Goal: Navigation & Orientation: Find specific page/section

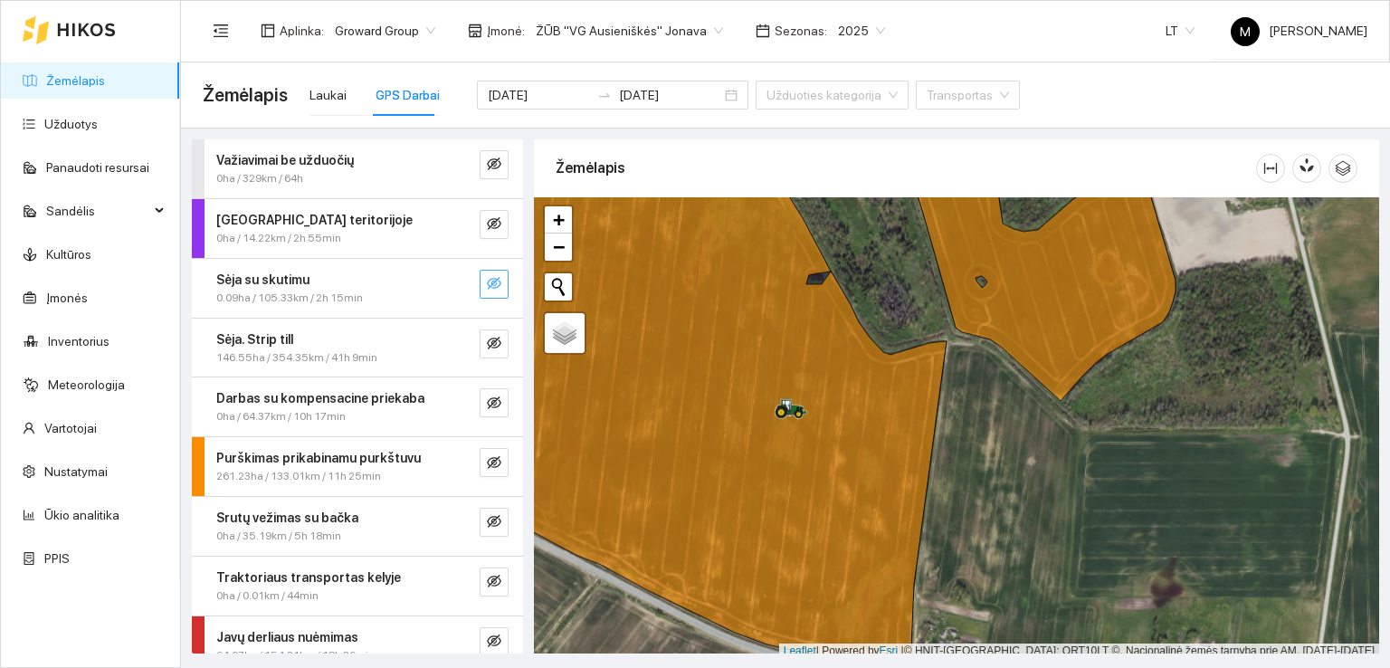
scroll to position [5, 0]
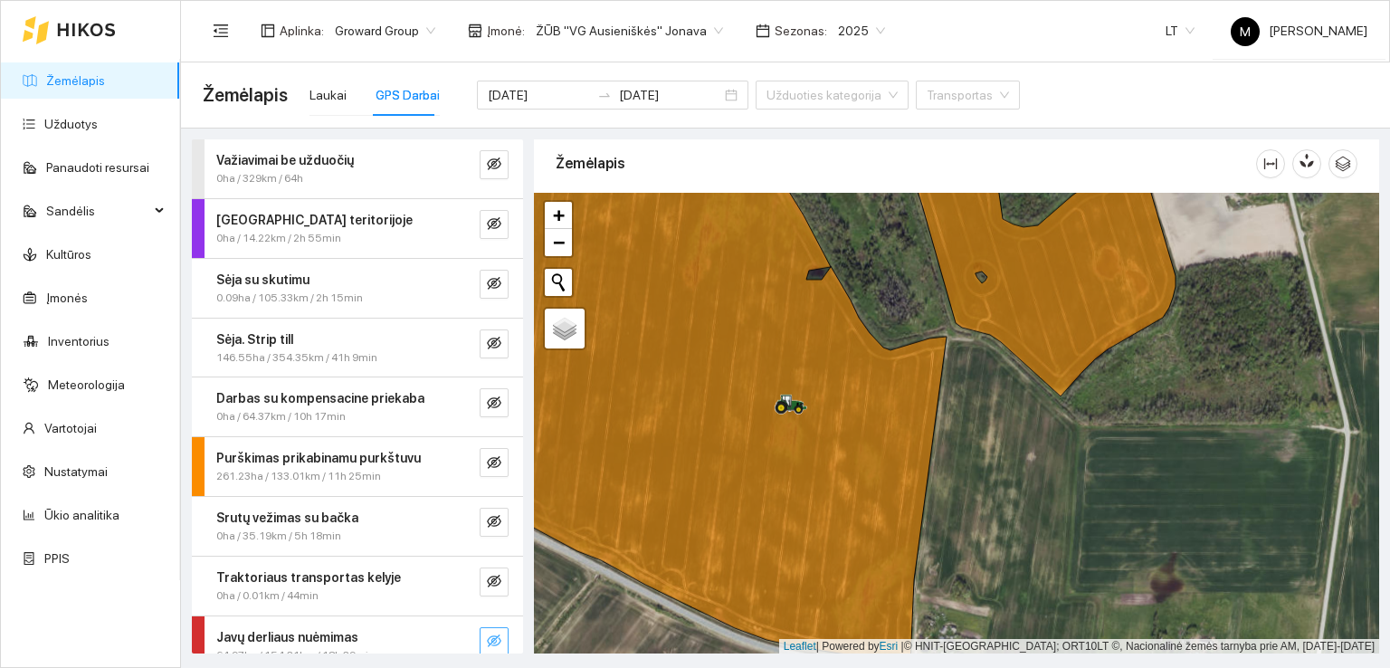
click at [487, 636] on icon "eye-invisible" at bounding box center [494, 640] width 14 height 13
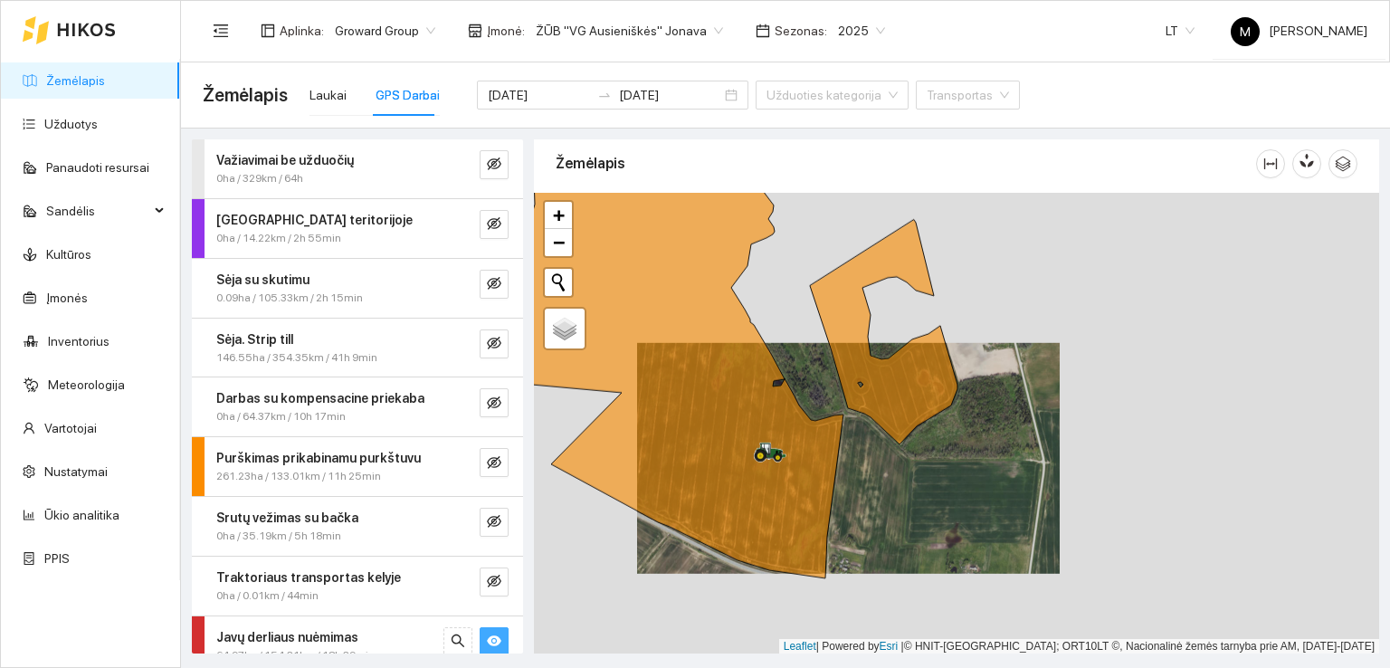
drag, startPoint x: 684, startPoint y: 557, endPoint x: 861, endPoint y: 252, distance: 352.0
click at [861, 252] on div at bounding box center [956, 423] width 845 height 461
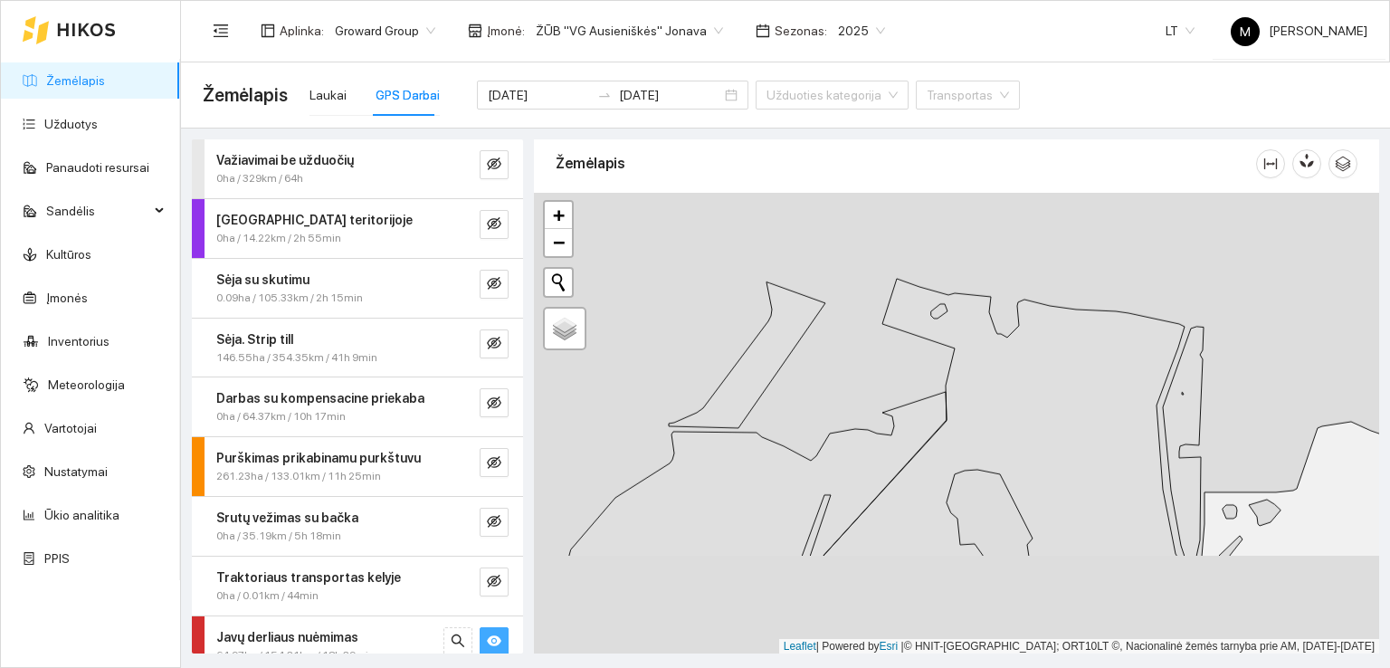
drag, startPoint x: 855, startPoint y: 442, endPoint x: 851, endPoint y: 170, distance: 272.4
click at [851, 173] on div "Žemėlapis" at bounding box center [956, 392] width 845 height 514
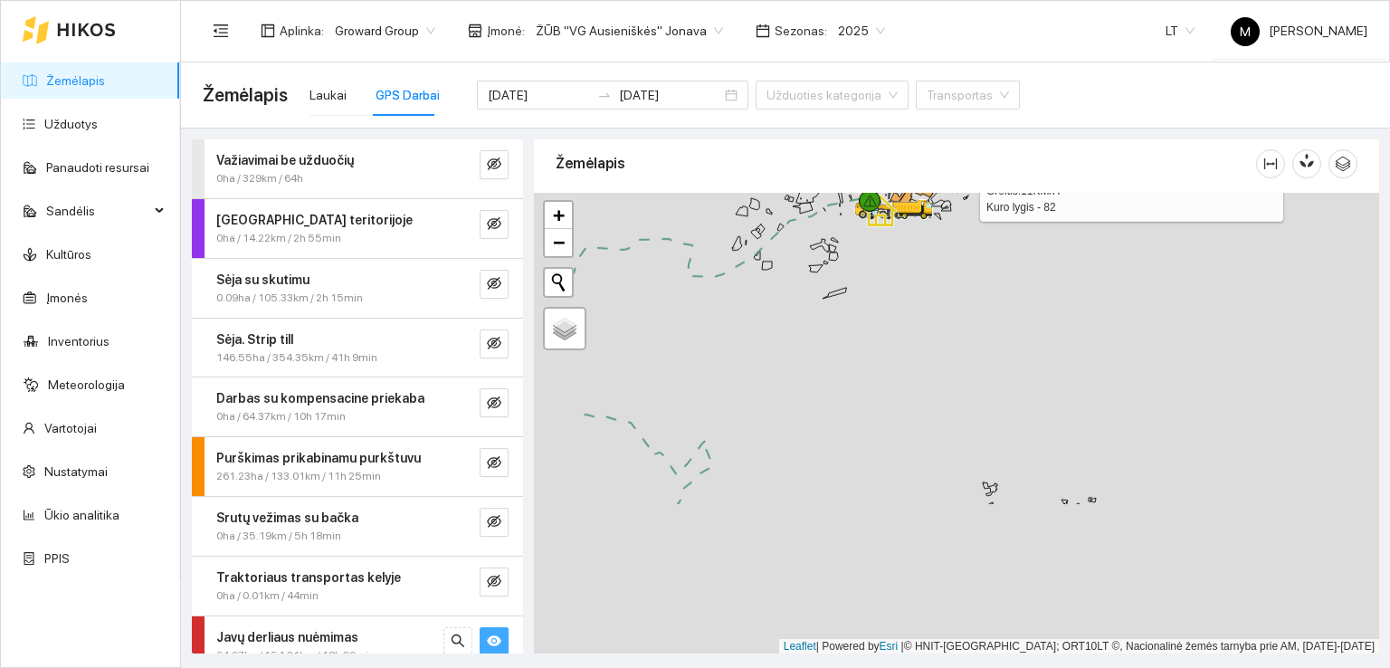
drag, startPoint x: 776, startPoint y: 496, endPoint x: 940, endPoint y: 296, distance: 259.1
click at [940, 296] on div at bounding box center [956, 423] width 845 height 461
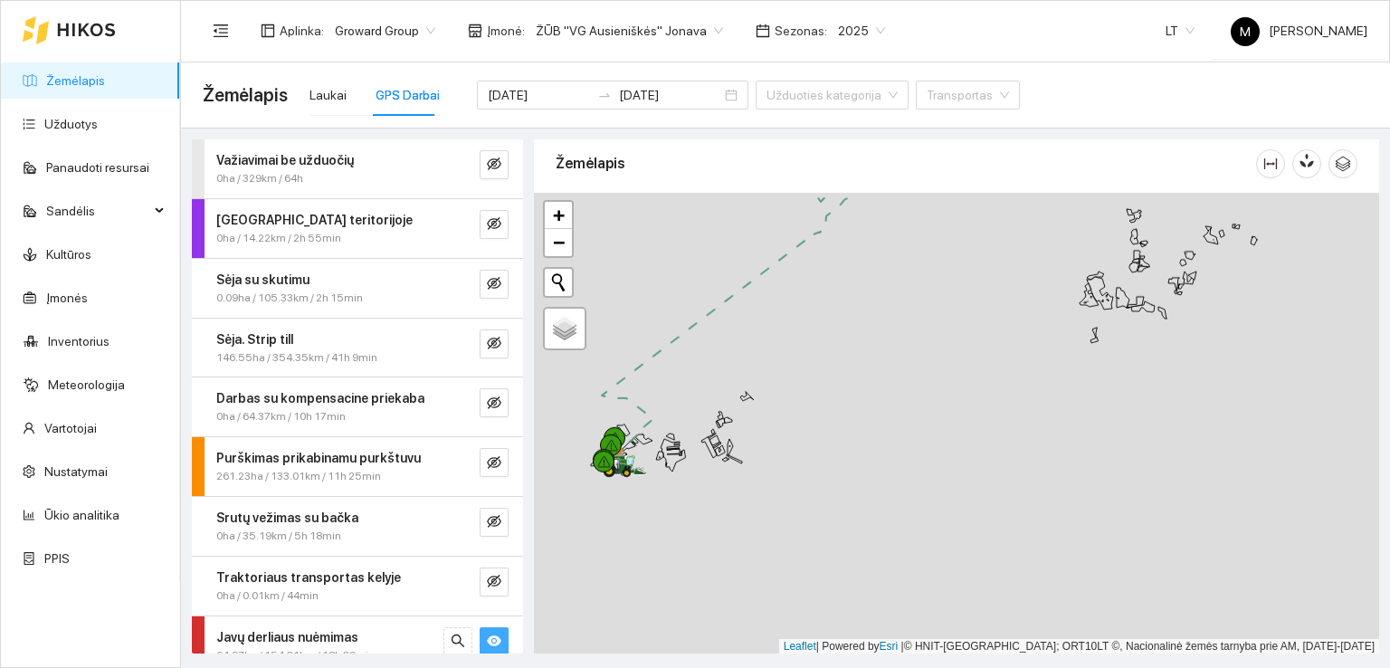
drag, startPoint x: 708, startPoint y: 400, endPoint x: 800, endPoint y: 267, distance: 161.9
click at [798, 270] on div at bounding box center [956, 423] width 845 height 461
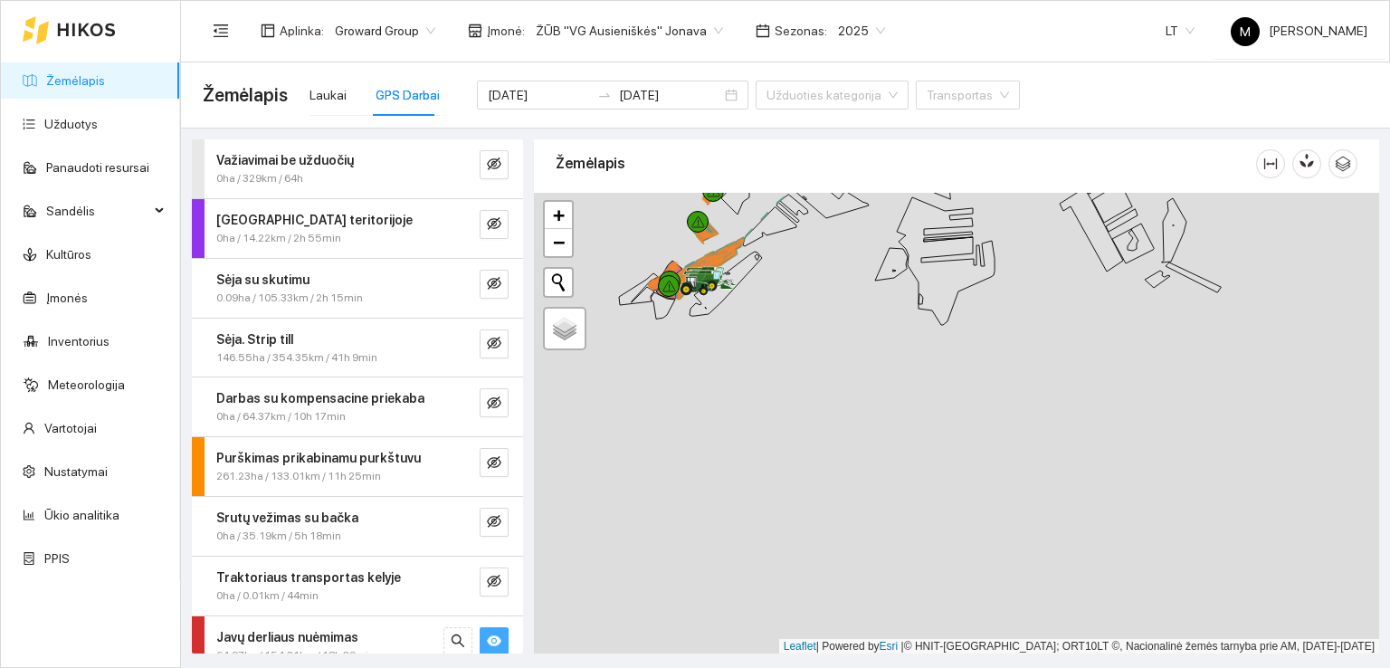
drag, startPoint x: 713, startPoint y: 310, endPoint x: 709, endPoint y: 481, distance: 171.1
click at [709, 480] on div at bounding box center [956, 423] width 845 height 461
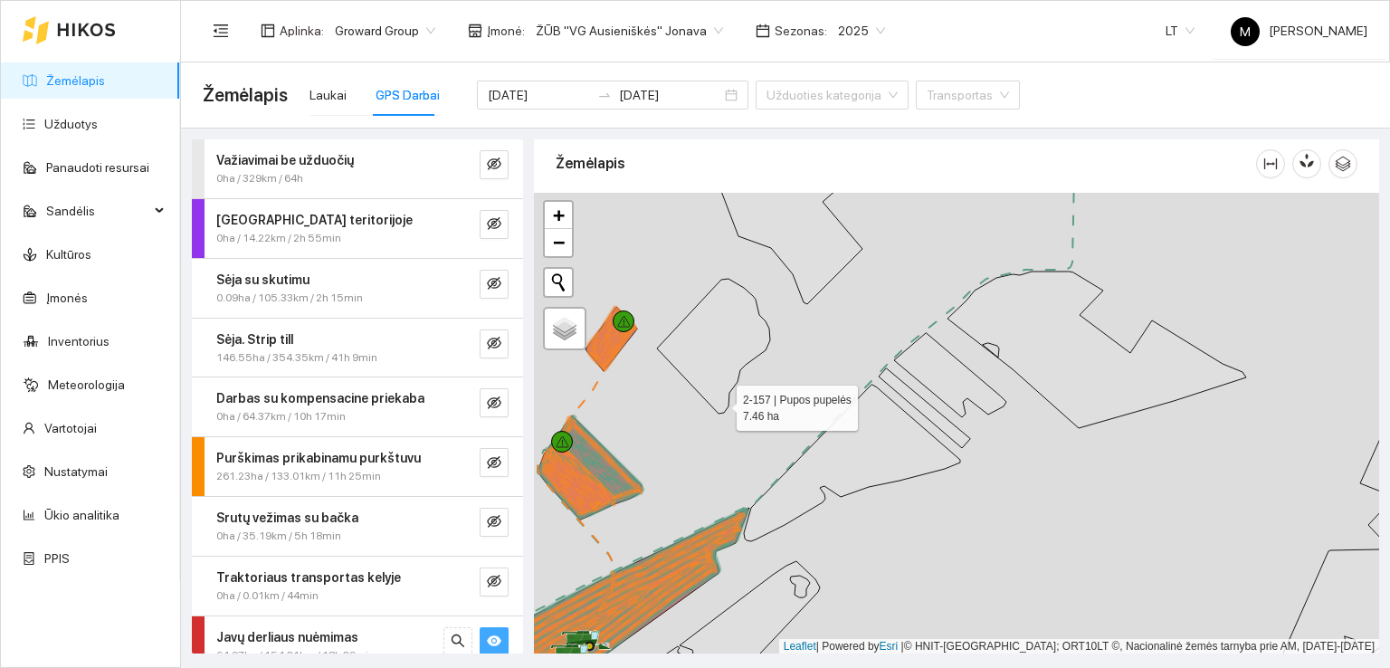
drag, startPoint x: 720, startPoint y: 403, endPoint x: 933, endPoint y: 333, distance: 223.8
click at [770, 333] on icon at bounding box center [713, 346] width 113 height 135
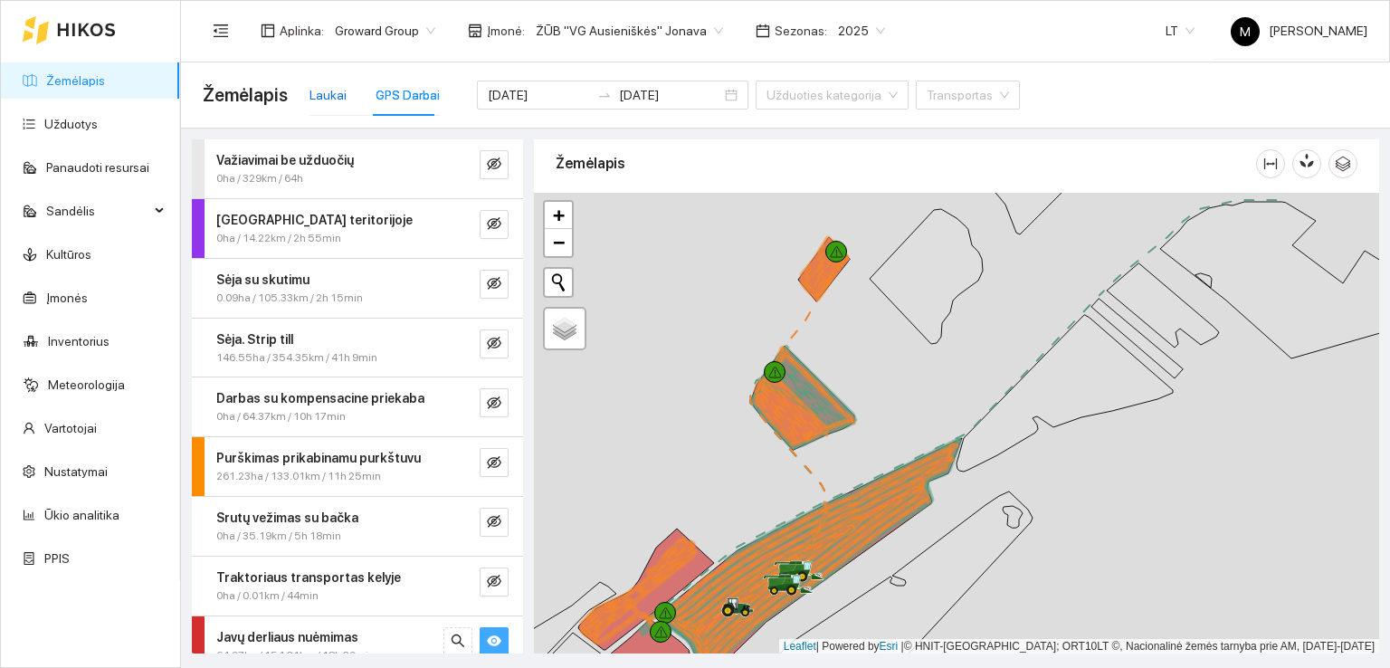
click at [315, 95] on div "Laukai" at bounding box center [327, 95] width 37 height 20
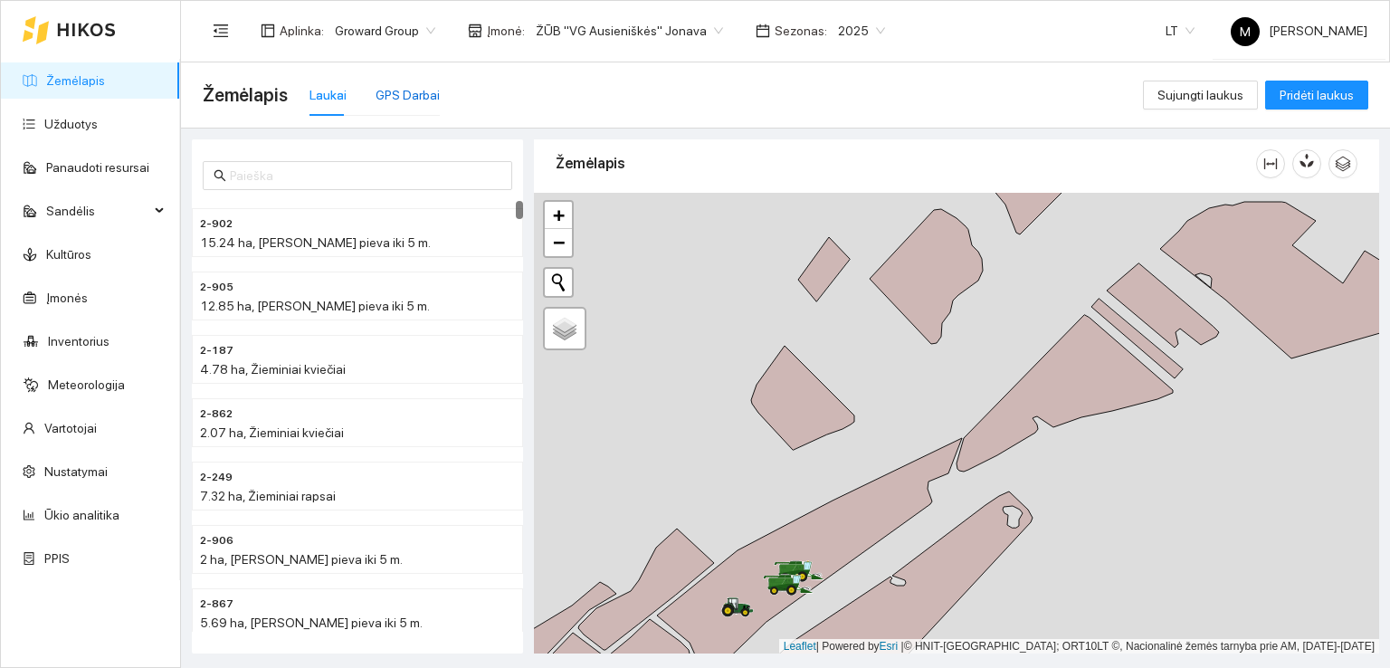
click at [401, 95] on div "GPS Darbai" at bounding box center [408, 95] width 64 height 20
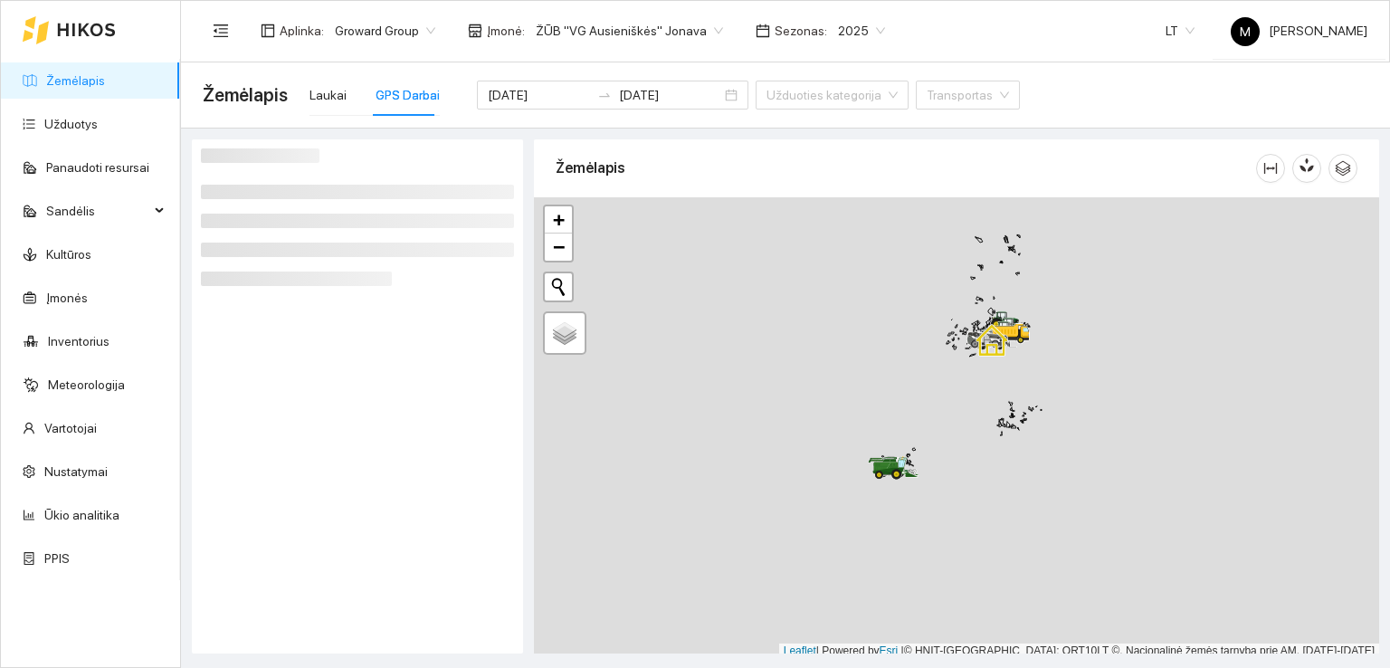
scroll to position [5, 0]
drag, startPoint x: 883, startPoint y: 454, endPoint x: 888, endPoint y: 405, distance: 49.1
click at [888, 405] on div at bounding box center [956, 423] width 845 height 461
click at [871, 642] on div at bounding box center [956, 423] width 845 height 461
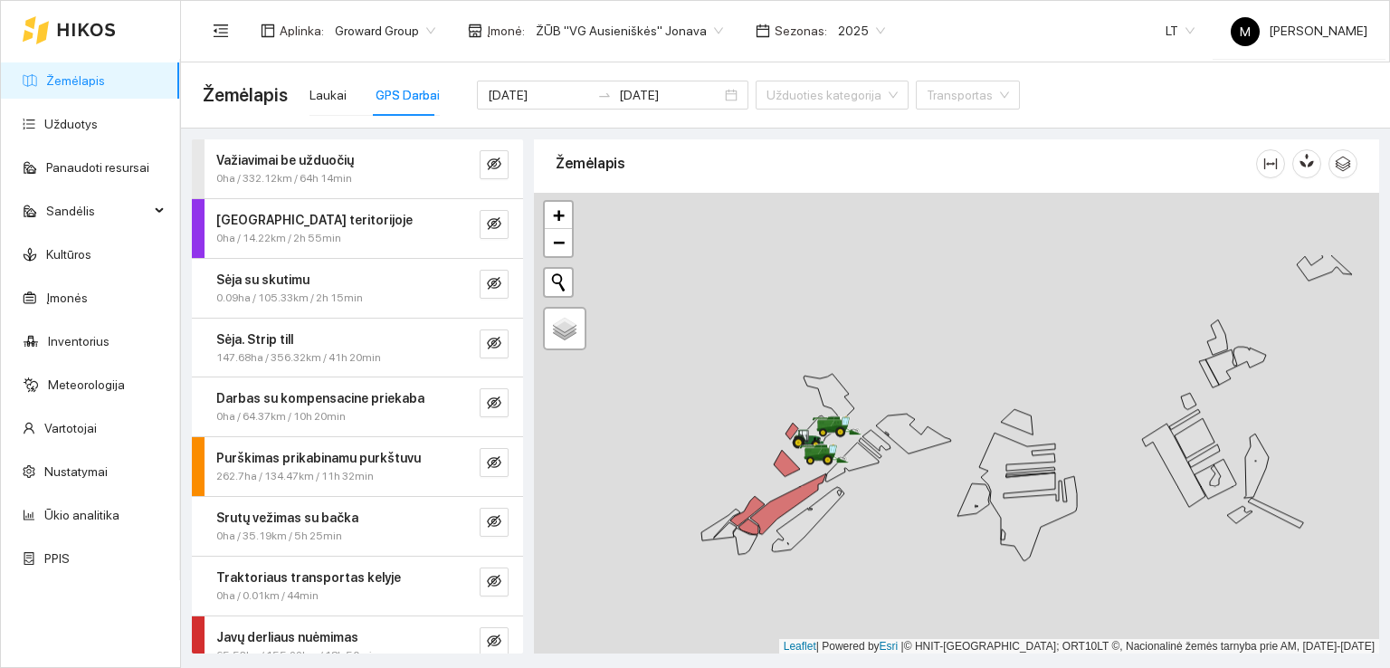
click at [861, 450] on icon at bounding box center [851, 461] width 53 height 39
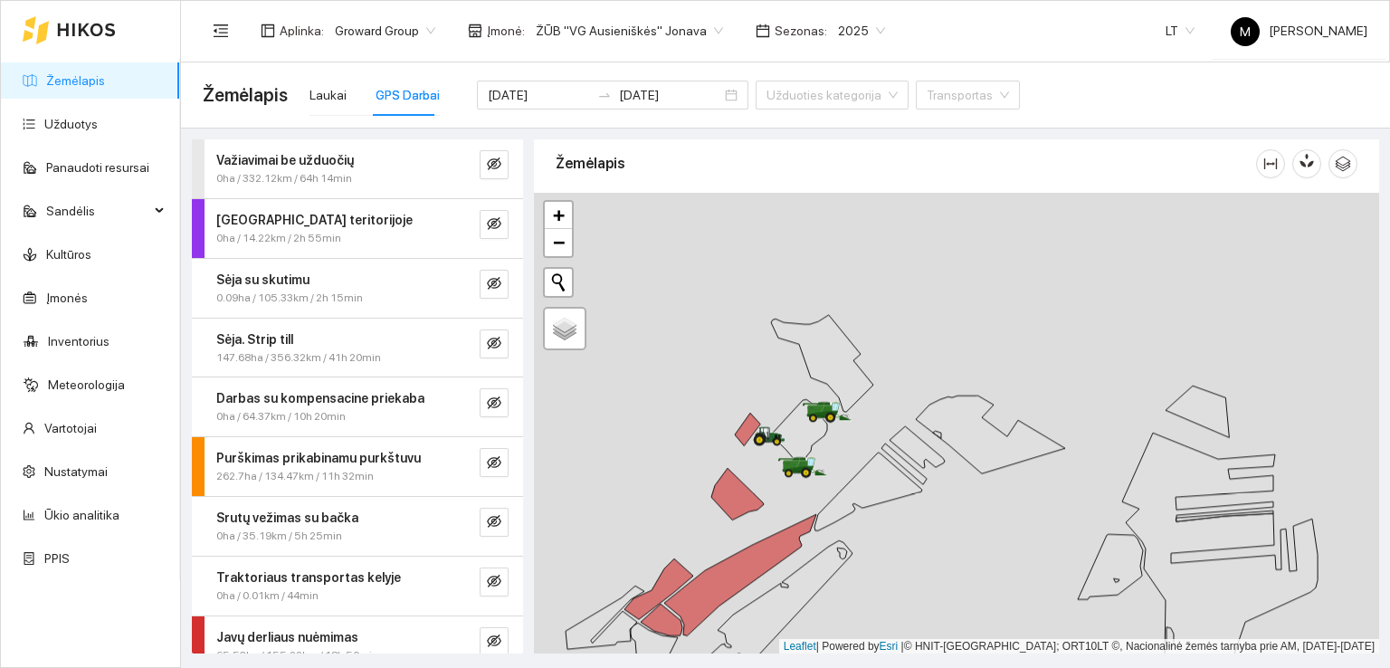
click at [938, 370] on div at bounding box center [956, 423] width 845 height 461
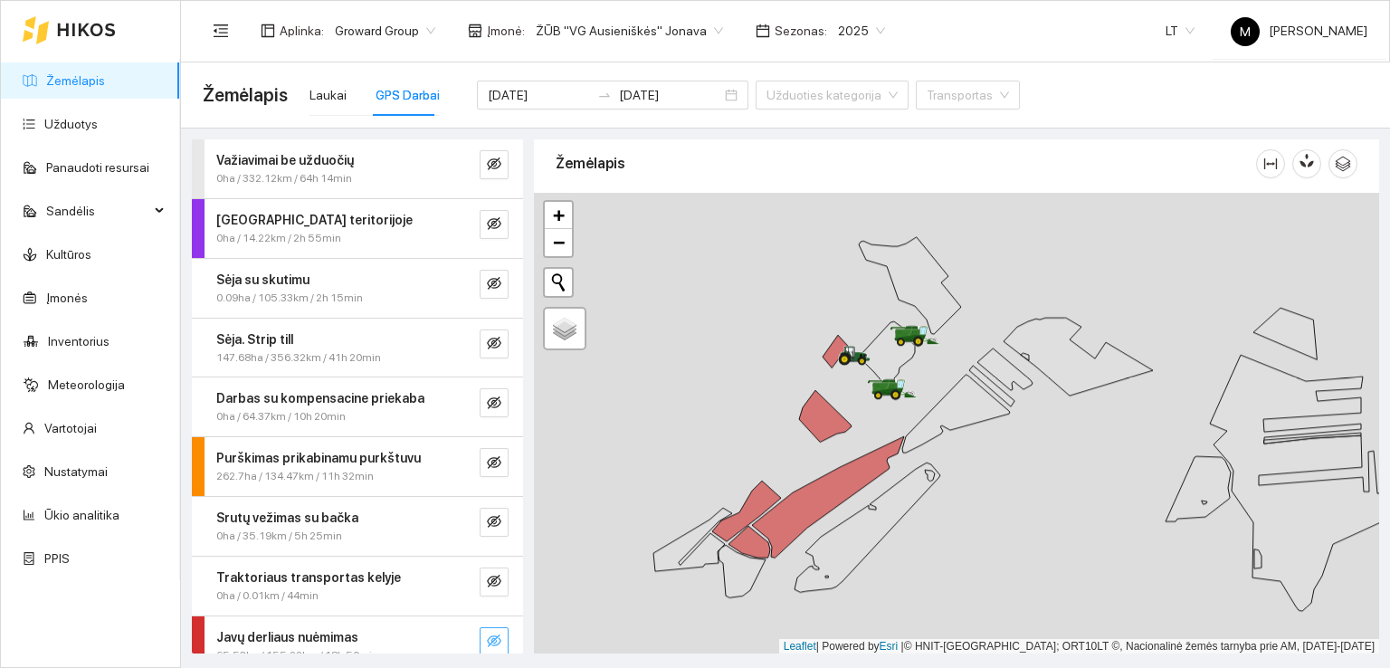
click at [487, 642] on icon "eye-invisible" at bounding box center [494, 640] width 14 height 14
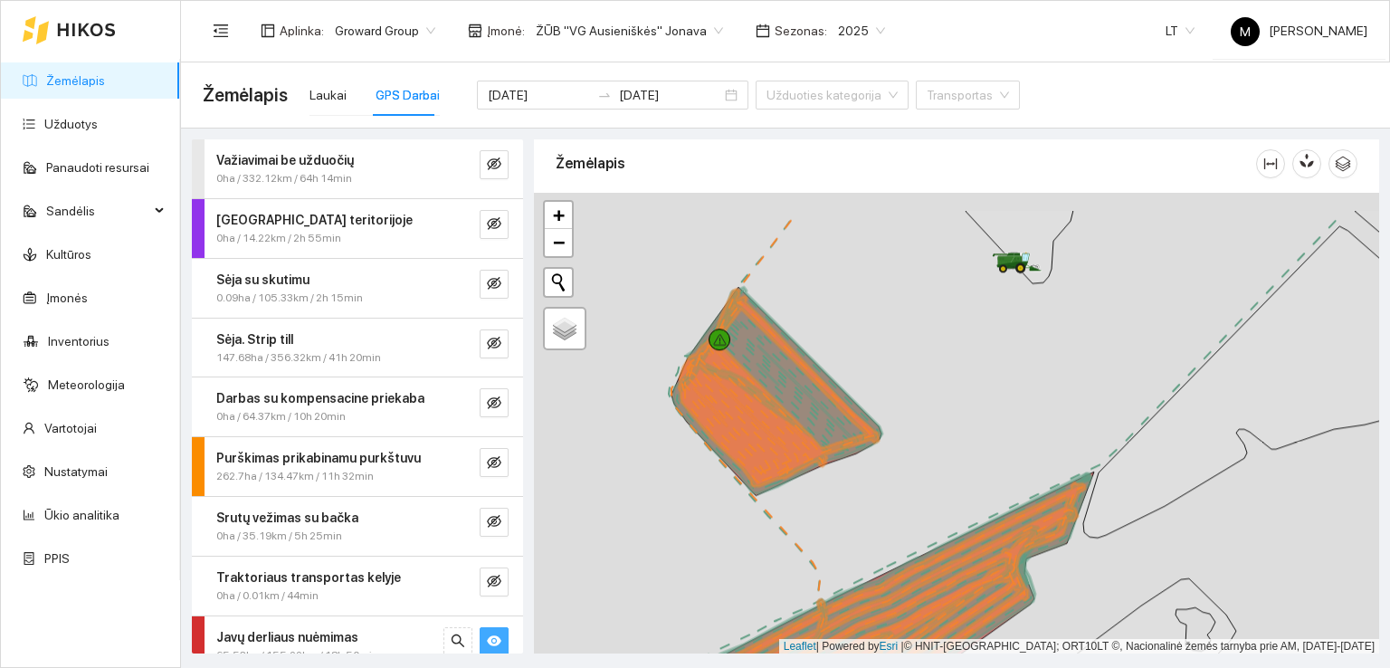
drag, startPoint x: 836, startPoint y: 377, endPoint x: 804, endPoint y: 444, distance: 74.1
click at [804, 444] on icon at bounding box center [779, 387] width 200 height 197
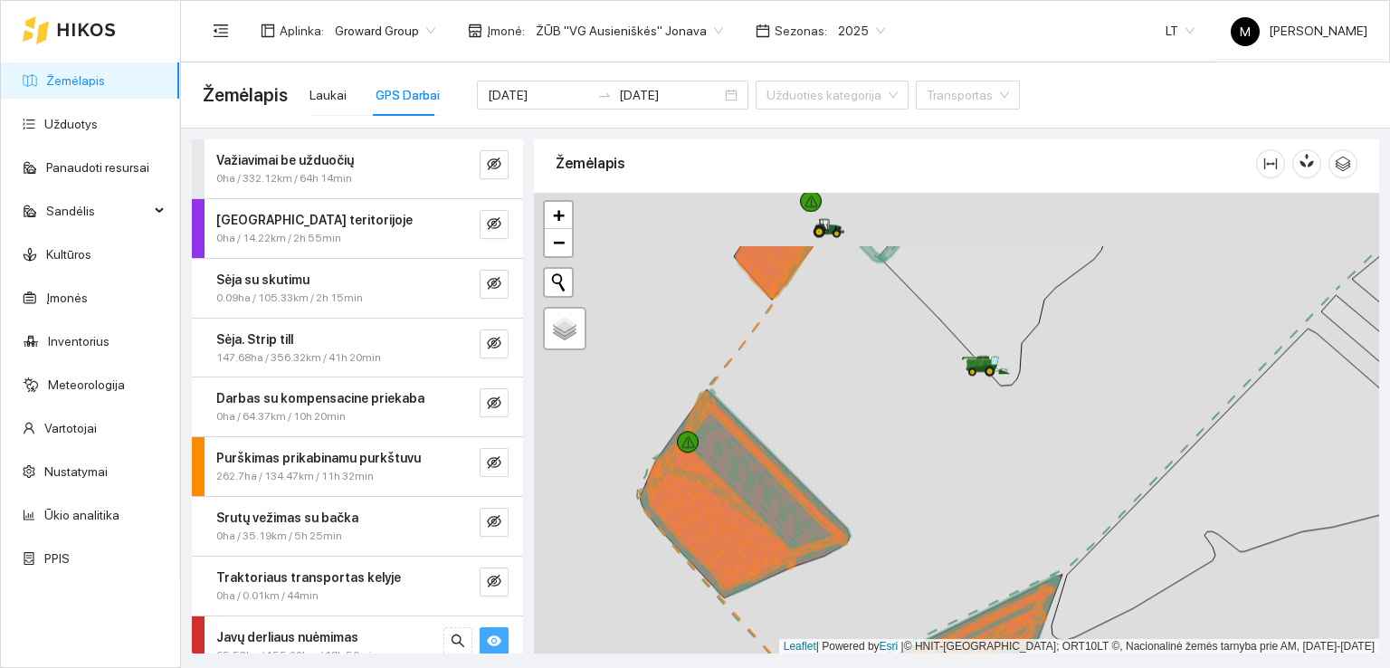
drag, startPoint x: 862, startPoint y: 357, endPoint x: 833, endPoint y: 457, distance: 103.9
click at [833, 457] on div at bounding box center [956, 423] width 845 height 461
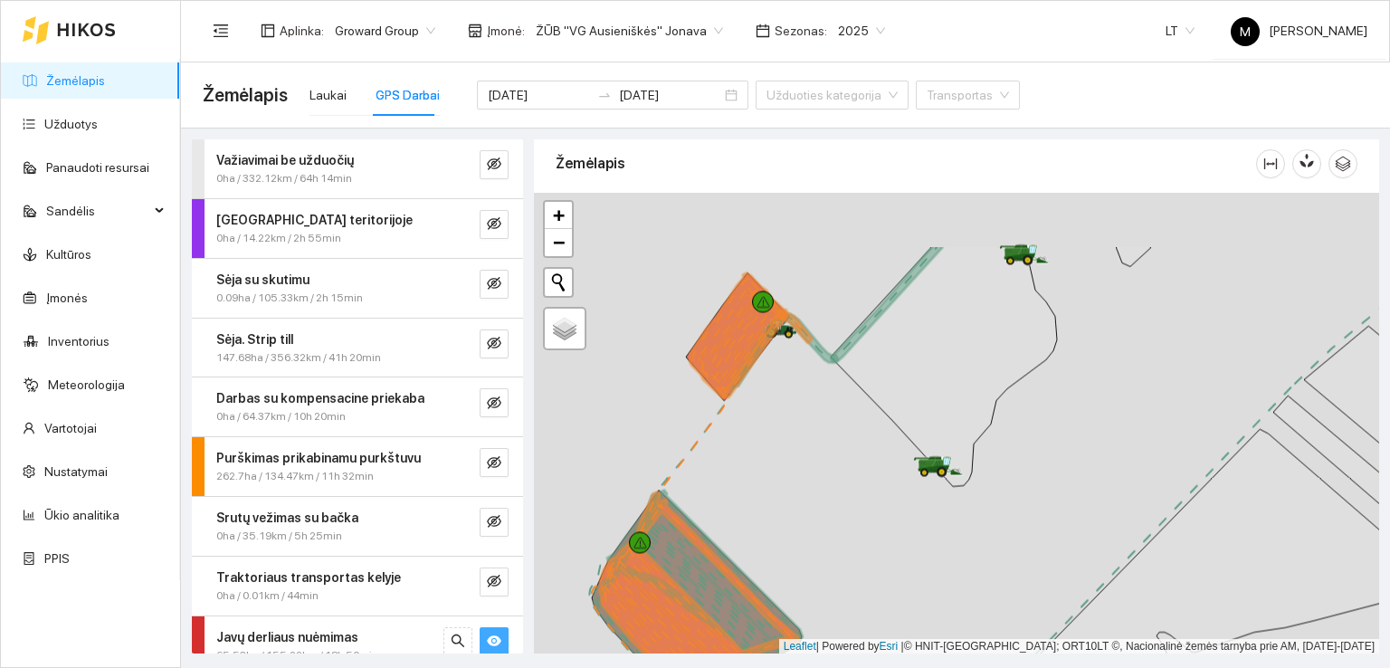
drag, startPoint x: 843, startPoint y: 384, endPoint x: 795, endPoint y: 484, distance: 111.3
click at [795, 484] on div at bounding box center [956, 423] width 845 height 461
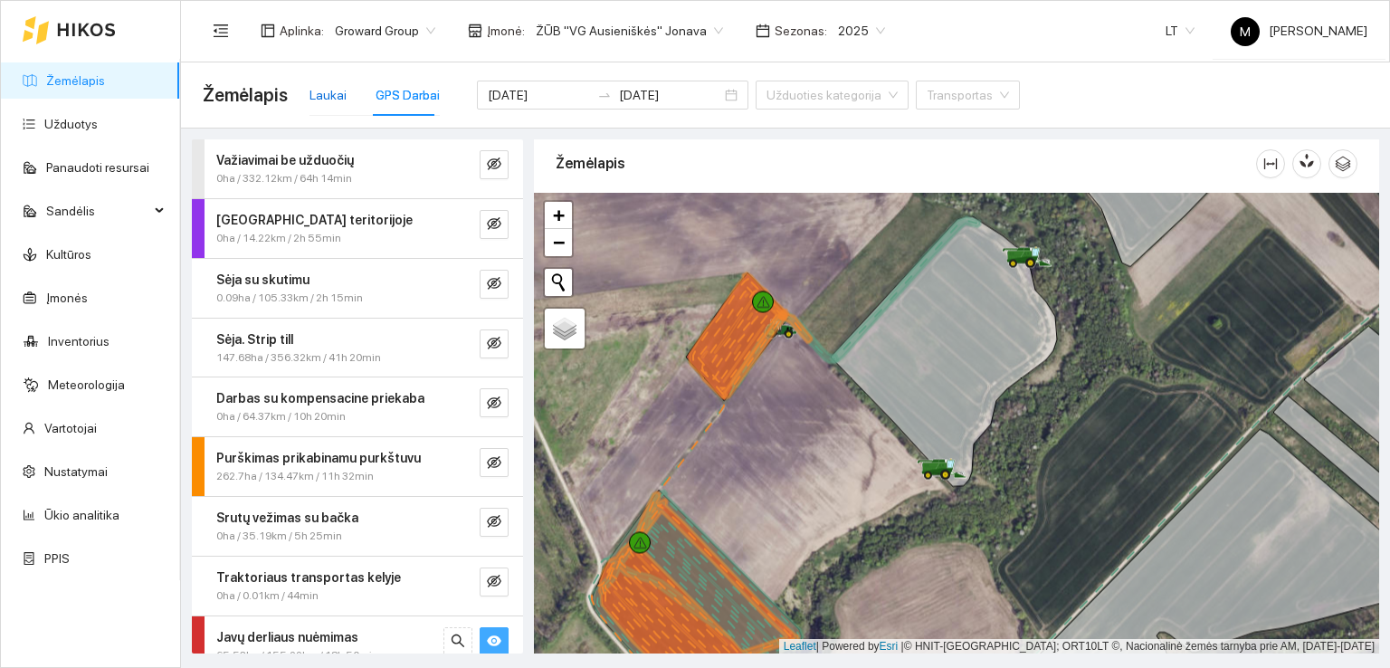
click at [318, 91] on div "Laukai" at bounding box center [327, 95] width 37 height 20
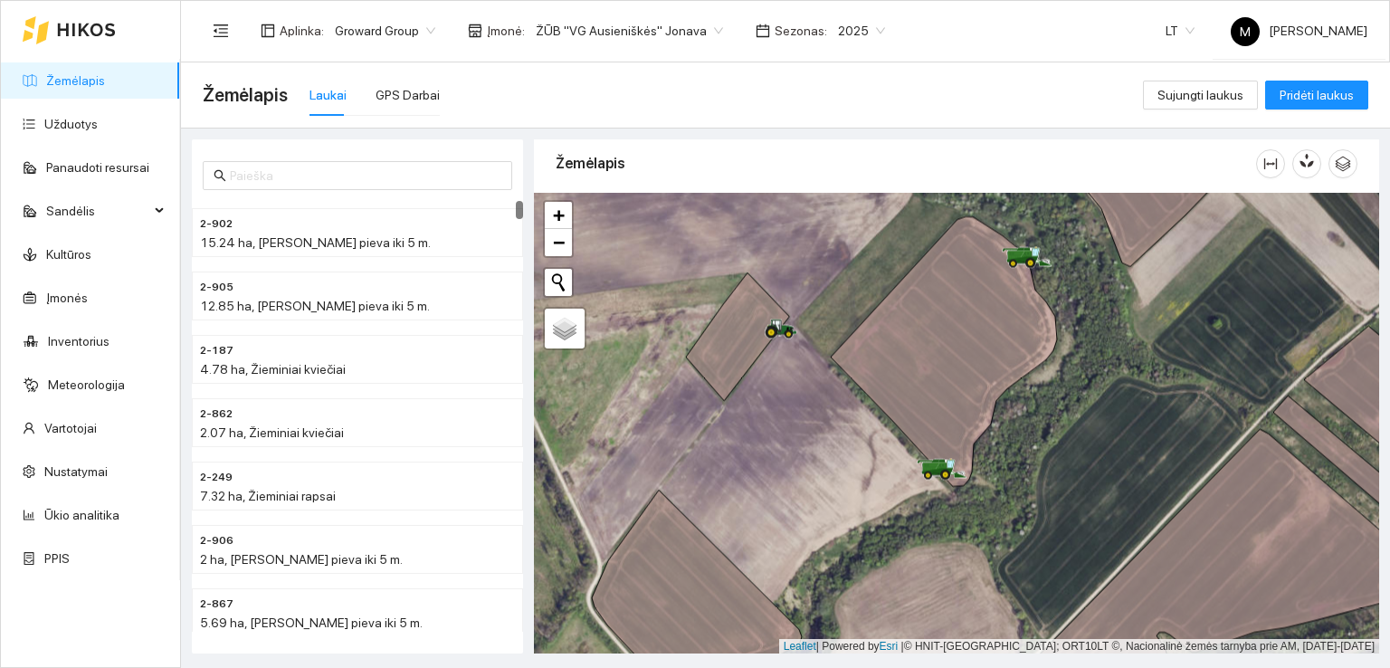
drag, startPoint x: 768, startPoint y: 450, endPoint x: 771, endPoint y: 359, distance: 90.5
click at [771, 359] on div at bounding box center [956, 423] width 845 height 461
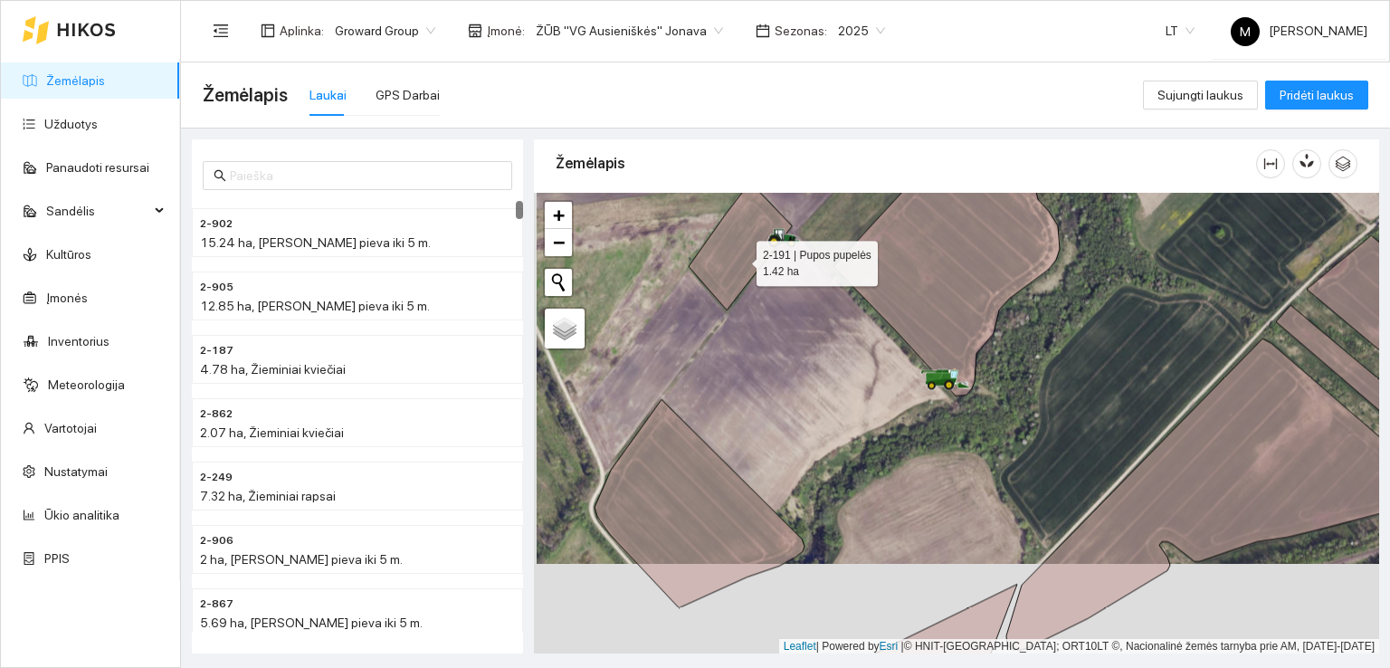
click at [740, 258] on icon at bounding box center [740, 246] width 103 height 128
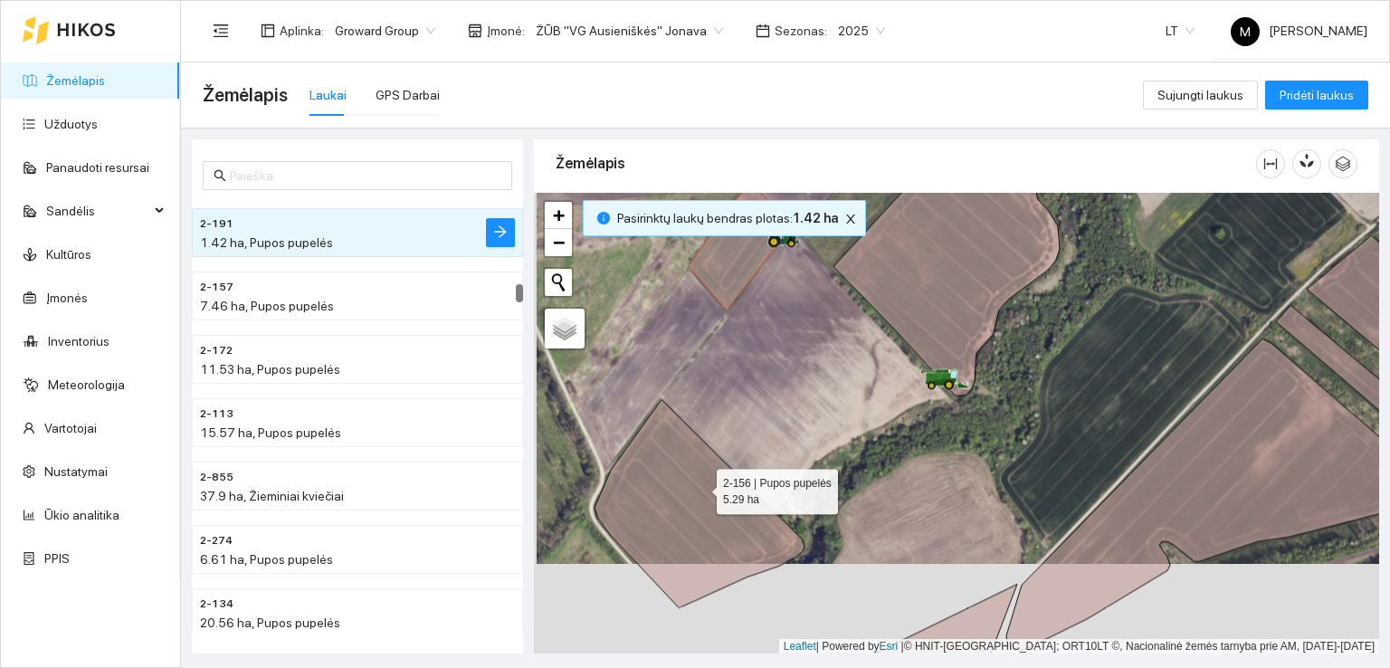
click at [700, 486] on icon at bounding box center [700, 503] width 210 height 208
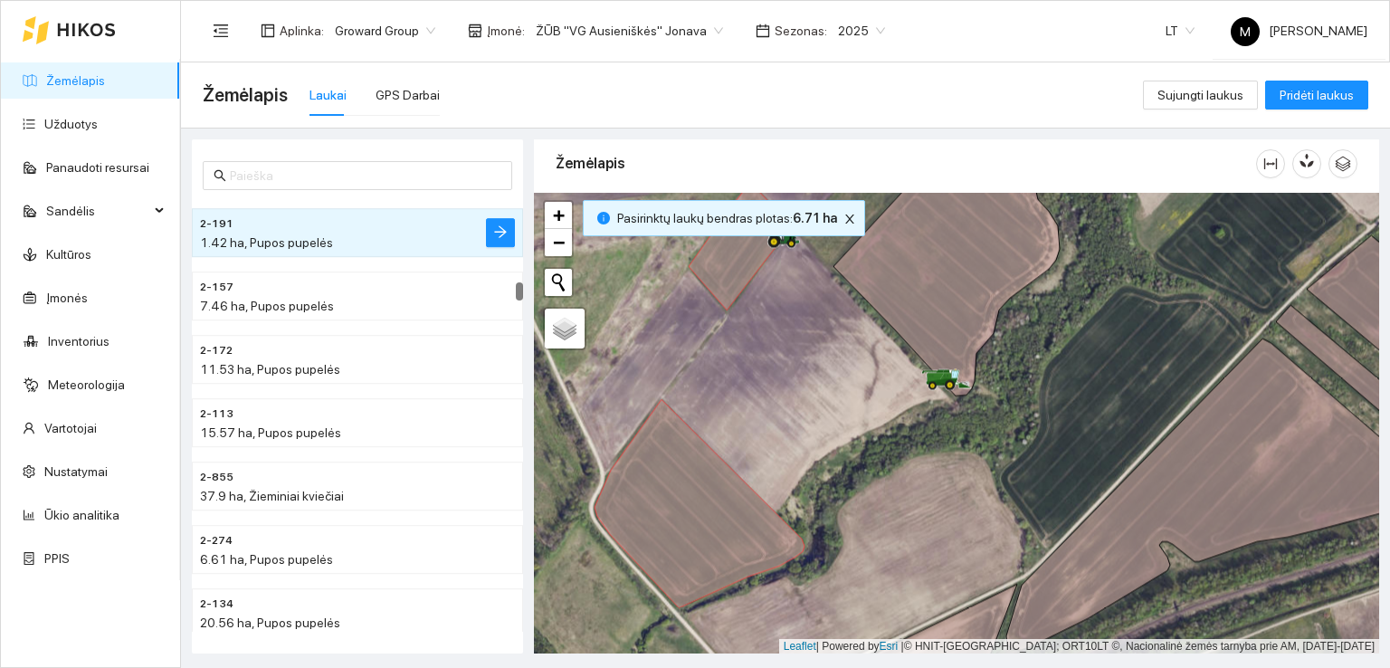
scroll to position [2086, 0]
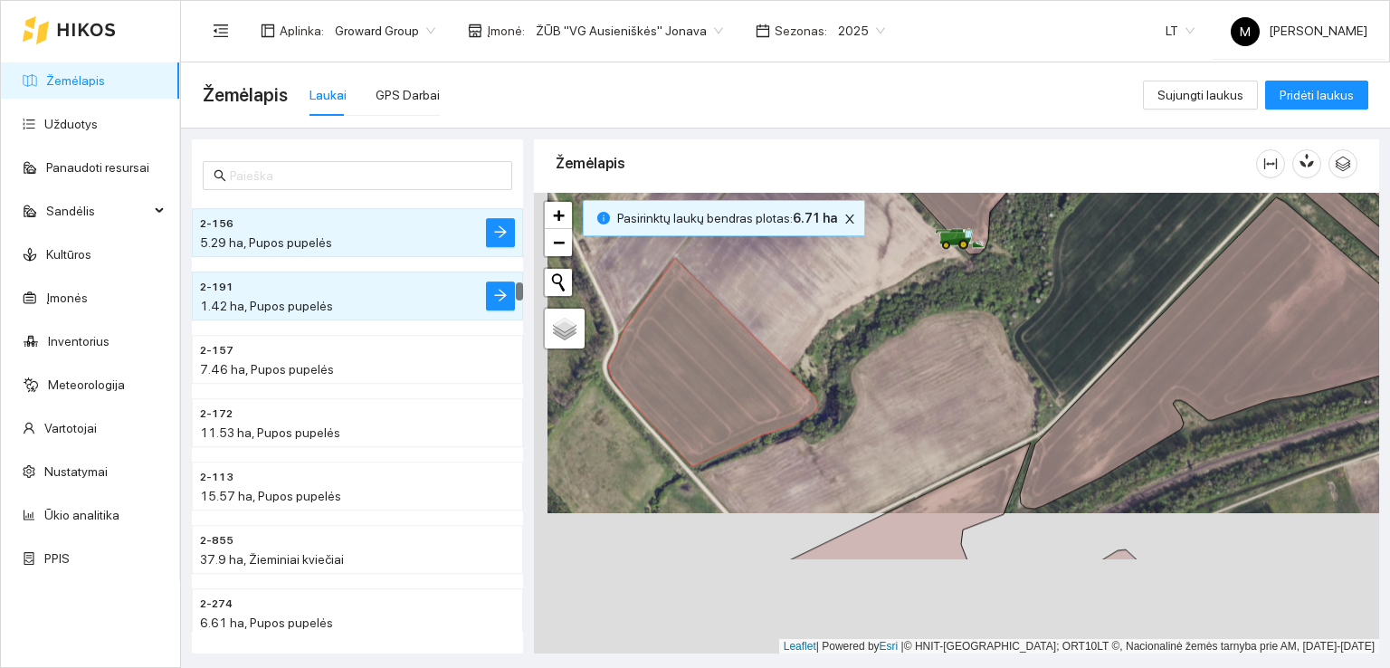
drag, startPoint x: 905, startPoint y: 469, endPoint x: 902, endPoint y: 214, distance: 255.2
click at [902, 214] on div at bounding box center [956, 423] width 845 height 461
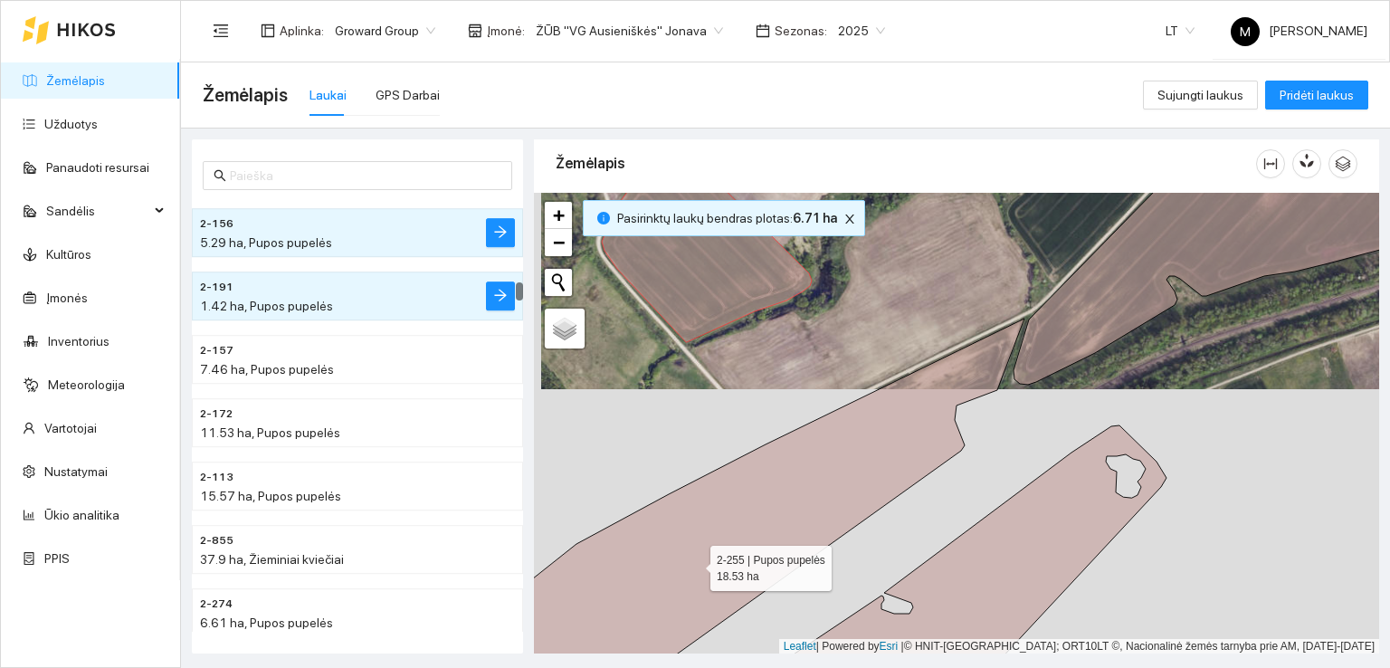
click at [866, 443] on icon at bounding box center [737, 510] width 576 height 383
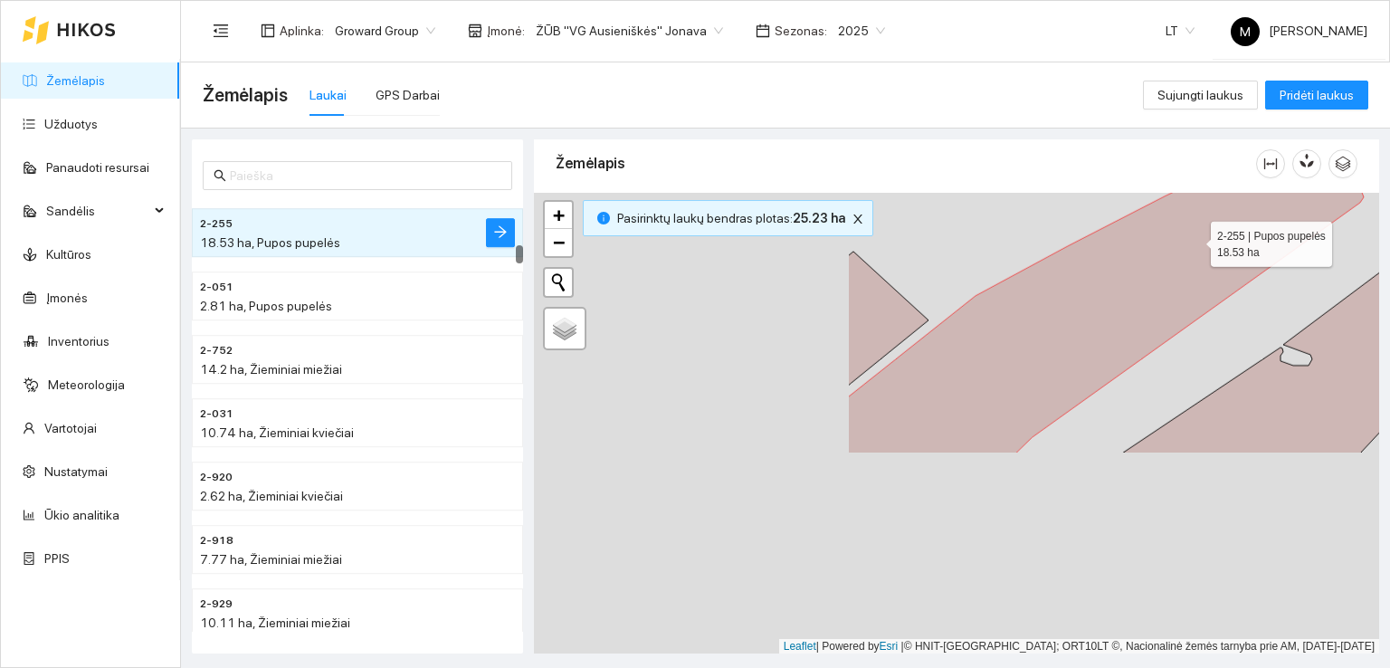
drag, startPoint x: 788, startPoint y: 494, endPoint x: 1249, endPoint y: 189, distance: 552.4
click at [1249, 189] on div "Žemėlapis" at bounding box center [956, 392] width 845 height 514
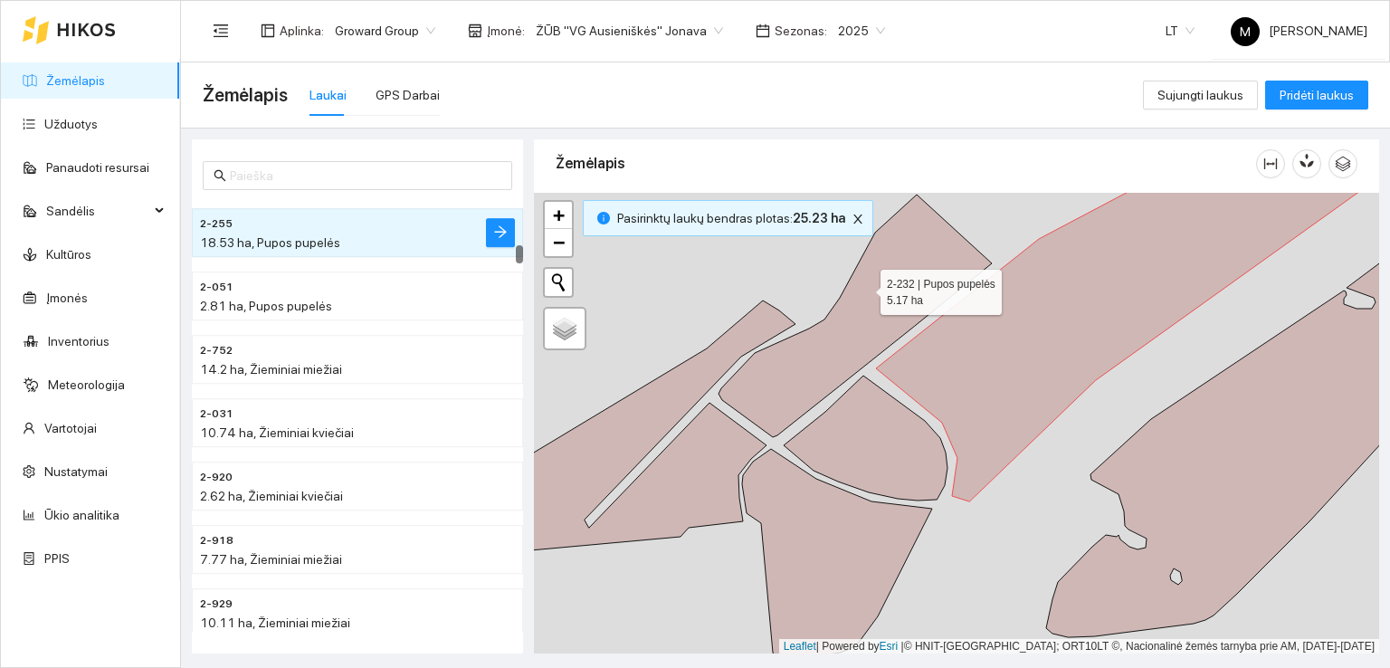
click at [864, 287] on icon at bounding box center [854, 316] width 273 height 243
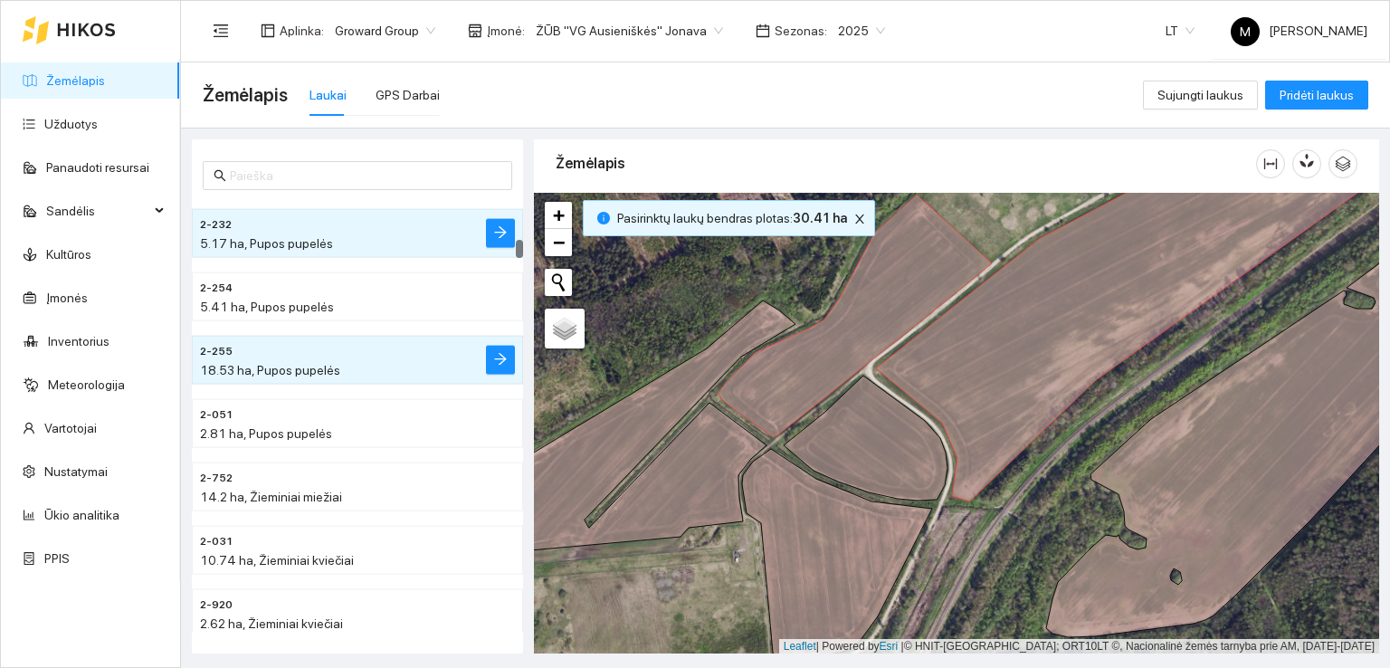
click at [842, 467] on icon at bounding box center [866, 438] width 164 height 125
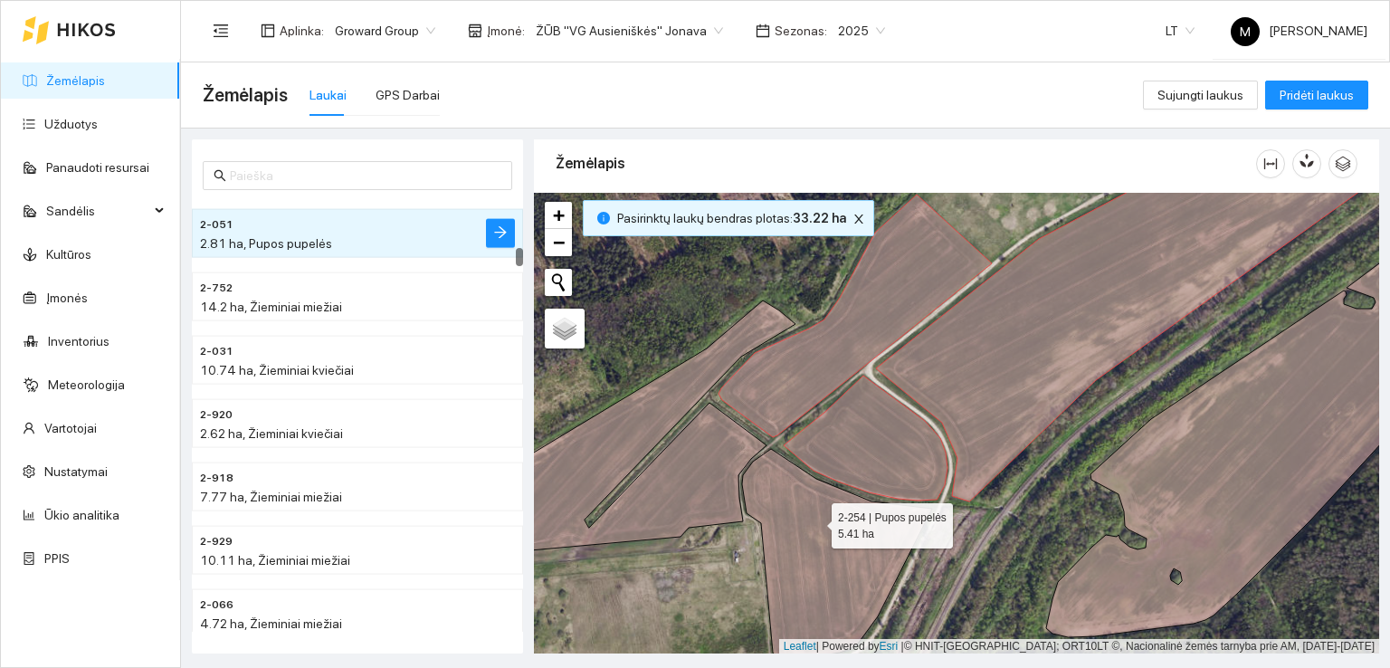
drag, startPoint x: 814, startPoint y: 522, endPoint x: 793, endPoint y: 510, distance: 23.9
click at [813, 524] on icon at bounding box center [837, 555] width 190 height 212
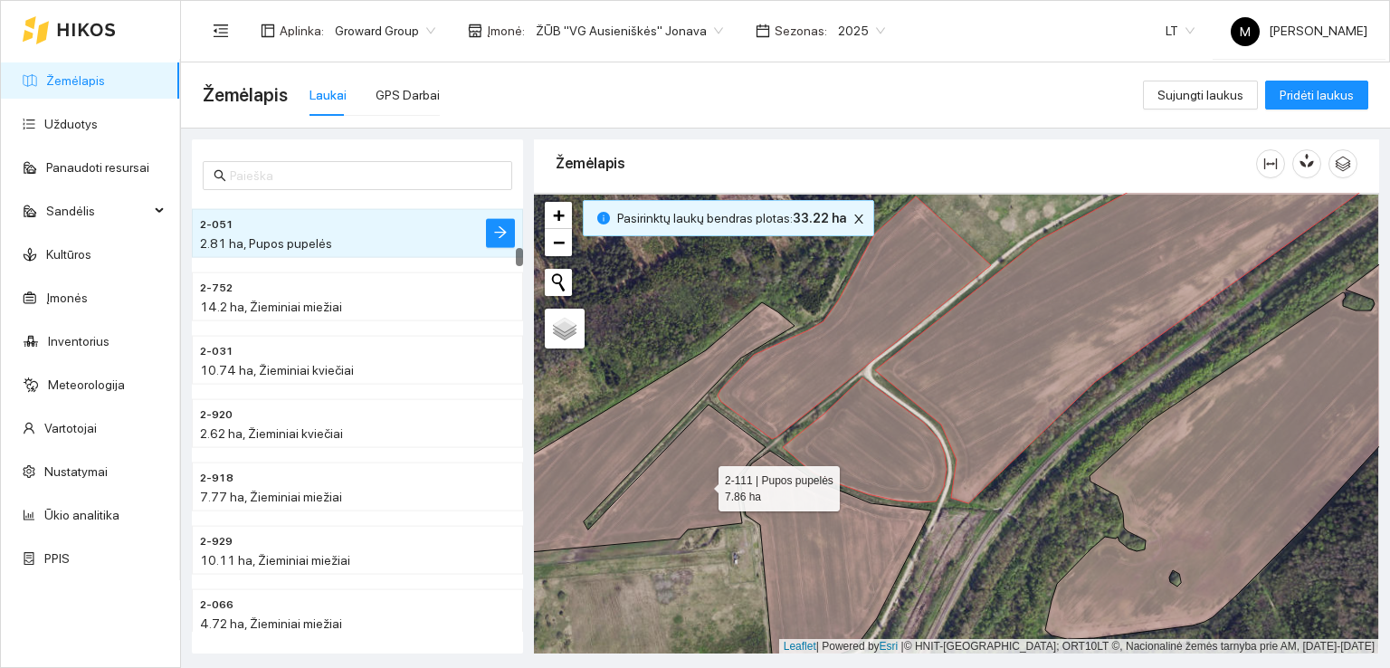
click at [695, 482] on icon at bounding box center [638, 428] width 311 height 253
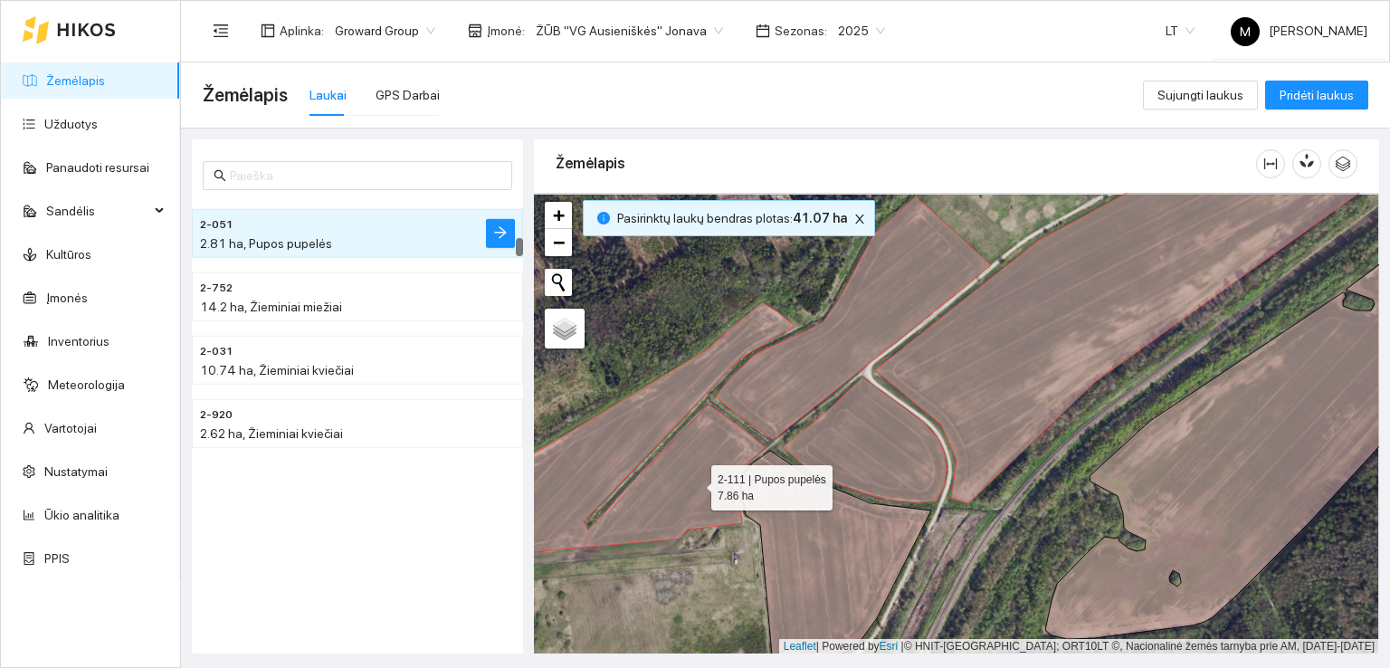
scroll to position [948, 0]
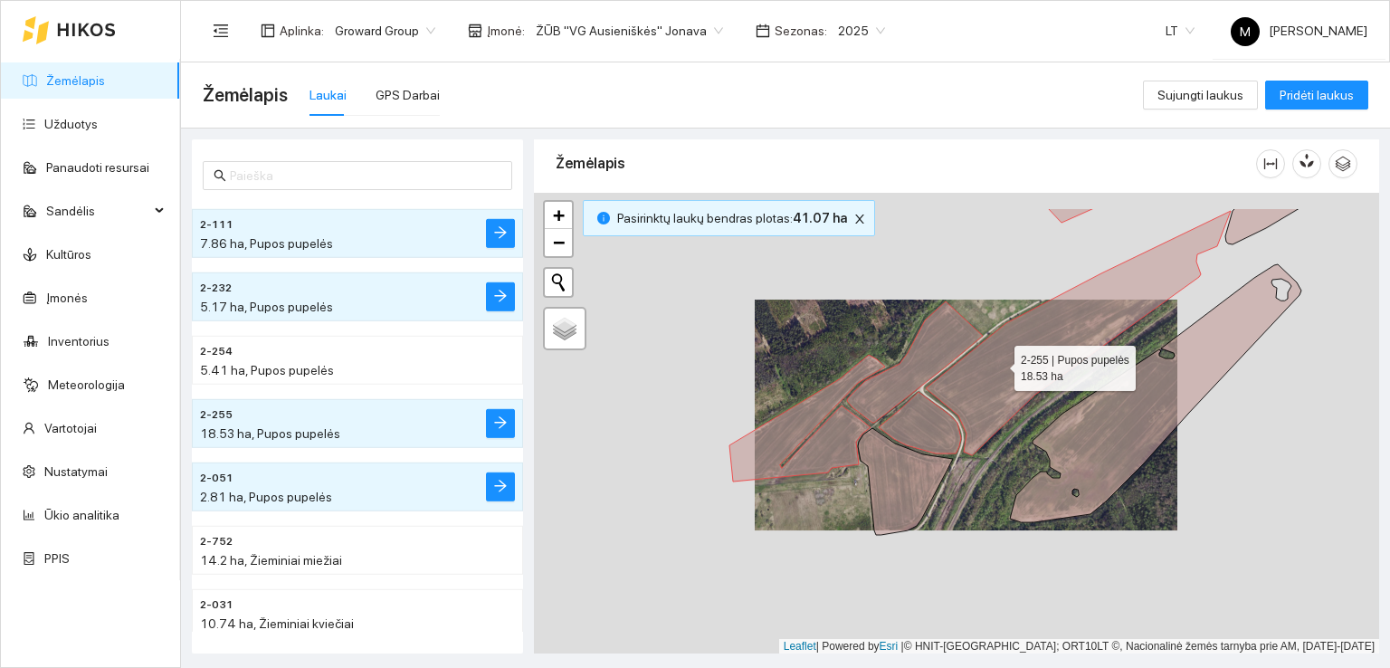
drag, startPoint x: 1044, startPoint y: 281, endPoint x: 846, endPoint y: 497, distance: 293.3
click at [926, 455] on icon at bounding box center [1078, 333] width 305 height 244
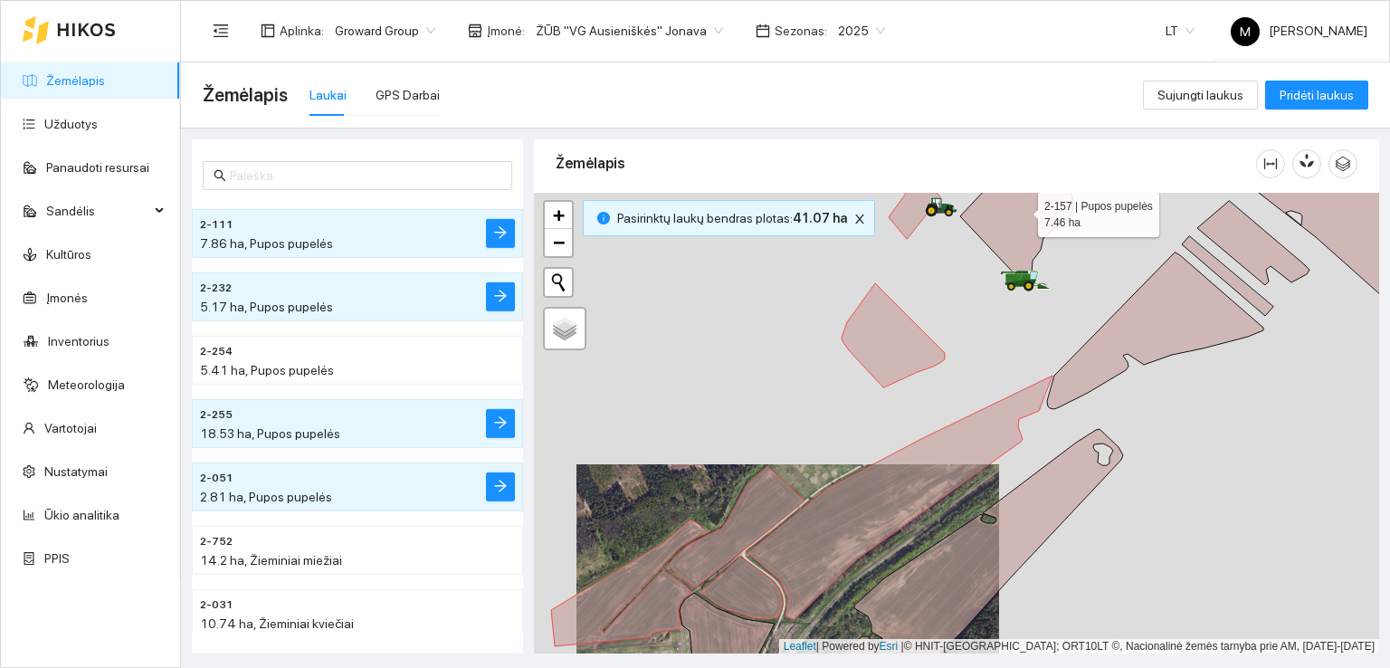
click at [1042, 221] on icon at bounding box center [1016, 214] width 113 height 135
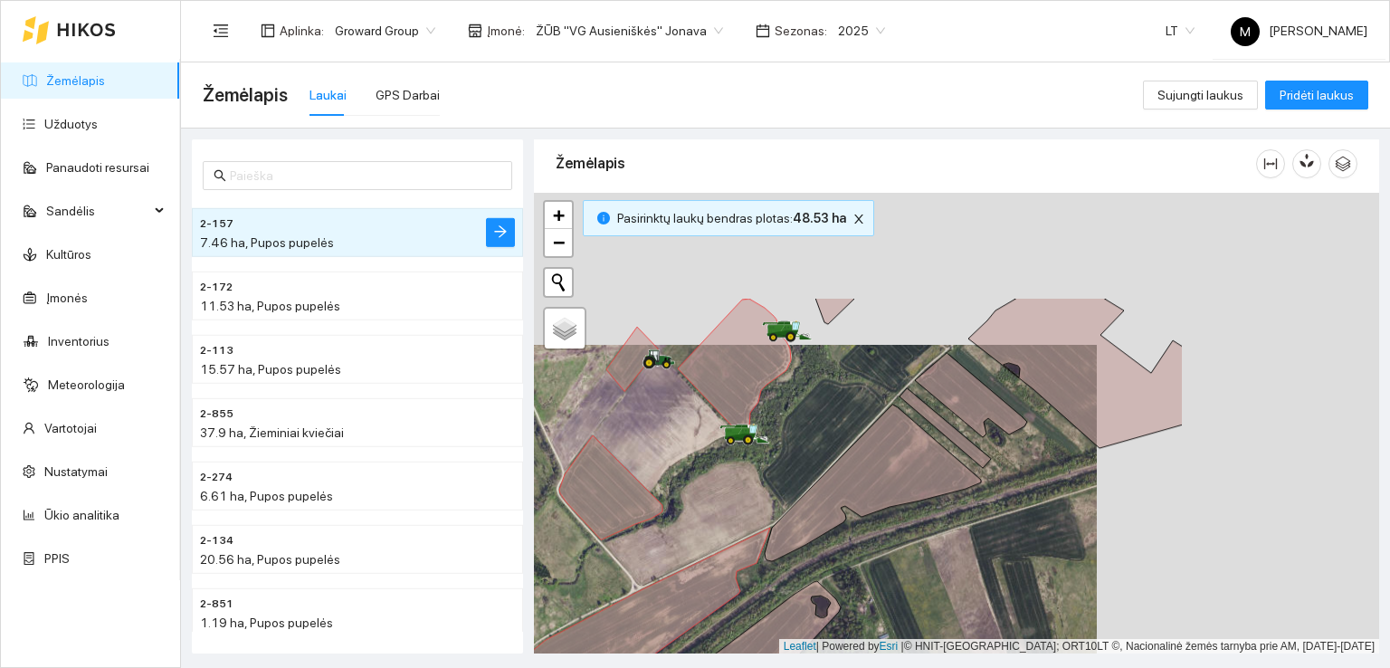
drag, startPoint x: 989, startPoint y: 356, endPoint x: 702, endPoint y: 511, distance: 326.4
click at [702, 511] on div at bounding box center [956, 423] width 845 height 461
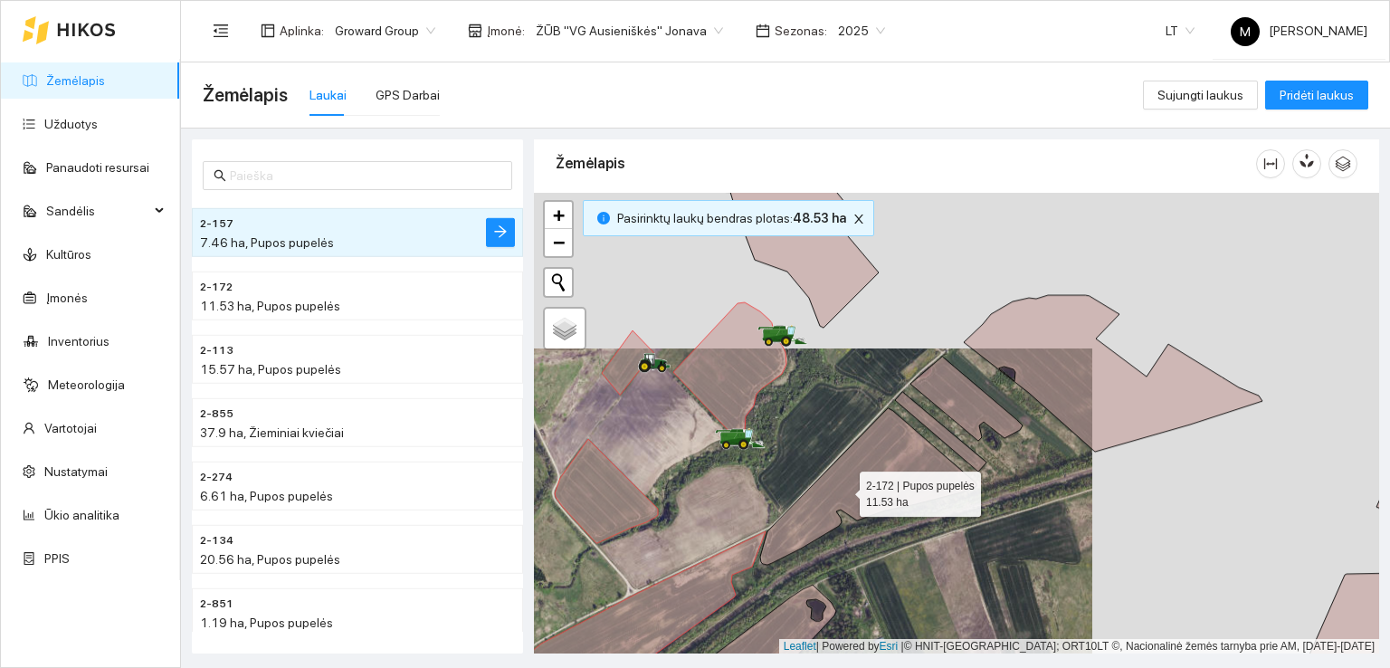
click at [843, 489] on icon at bounding box center [868, 486] width 216 height 157
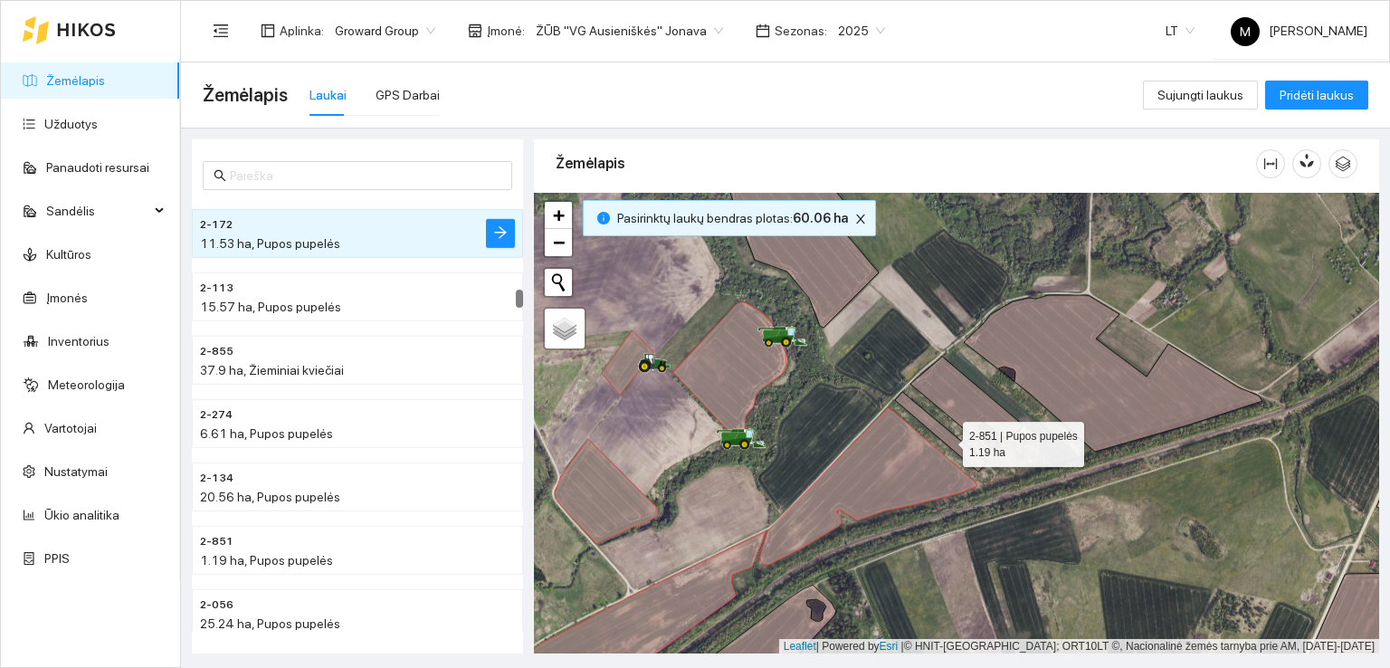
click at [947, 439] on icon at bounding box center [940, 432] width 91 height 80
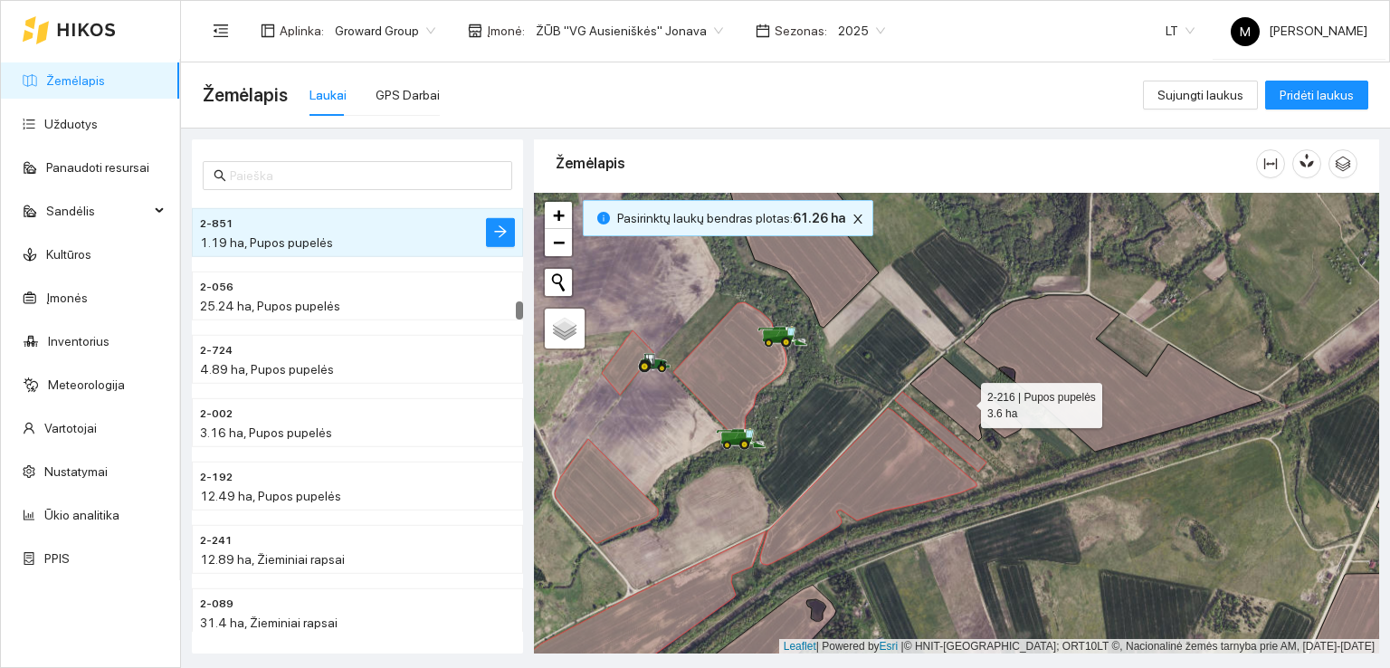
click at [965, 401] on icon at bounding box center [966, 399] width 112 height 84
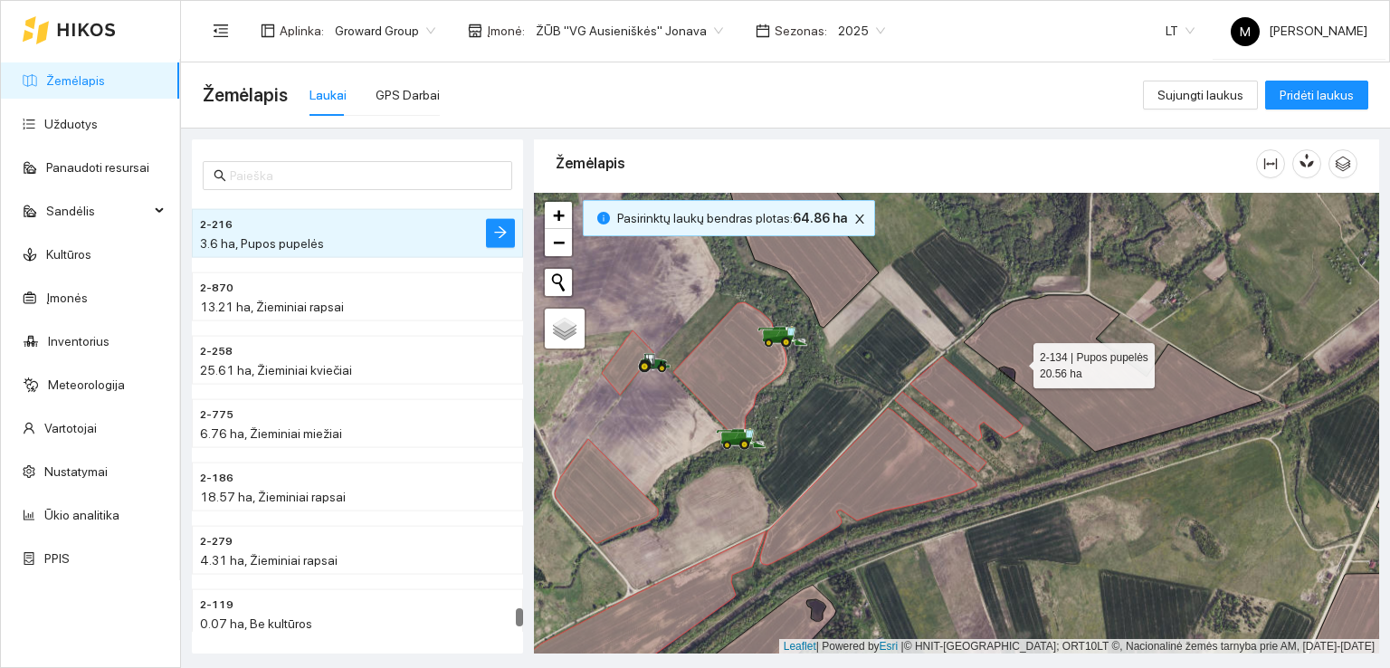
click at [1024, 353] on icon at bounding box center [1113, 373] width 299 height 157
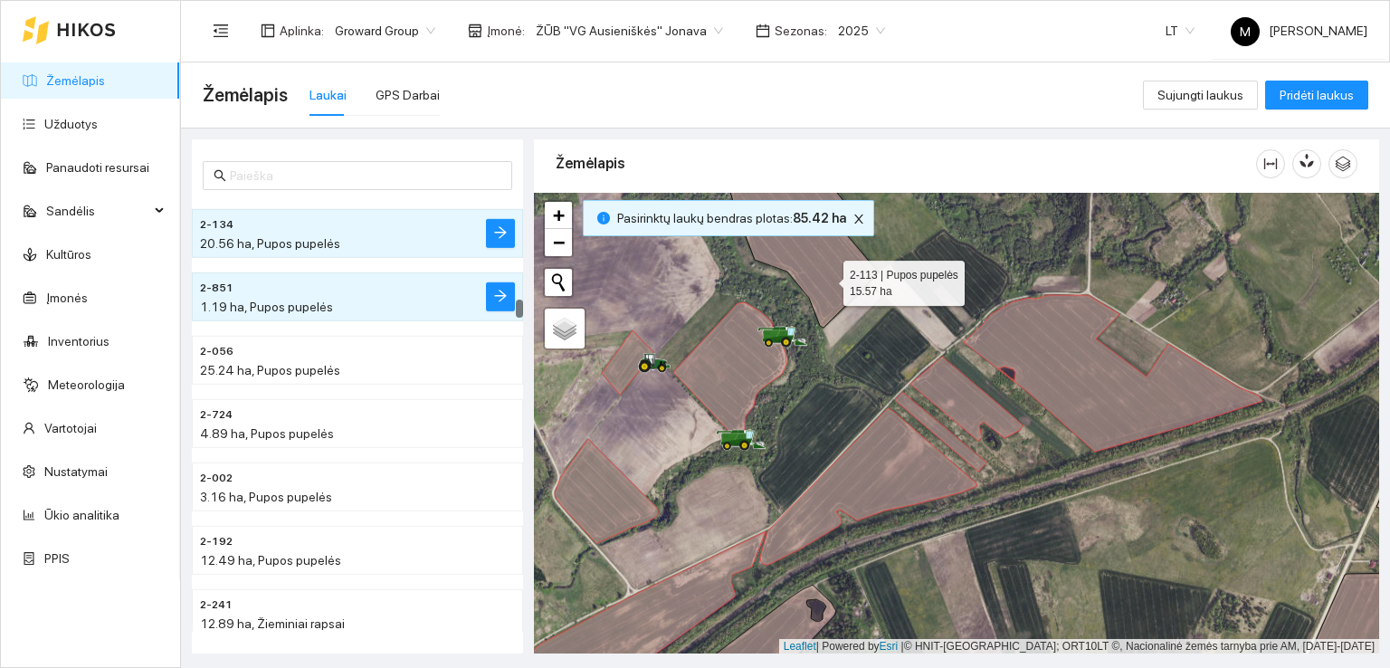
click at [827, 278] on icon at bounding box center [776, 237] width 205 height 182
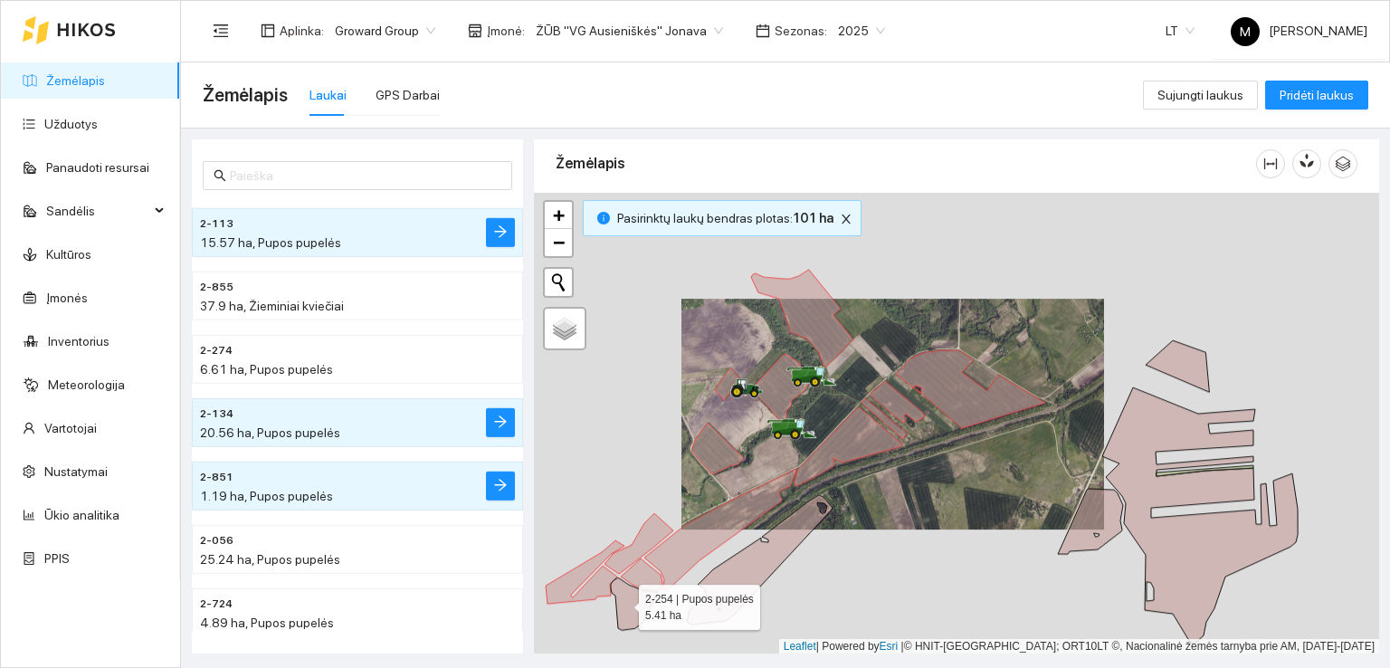
click at [623, 602] on icon at bounding box center [634, 603] width 47 height 52
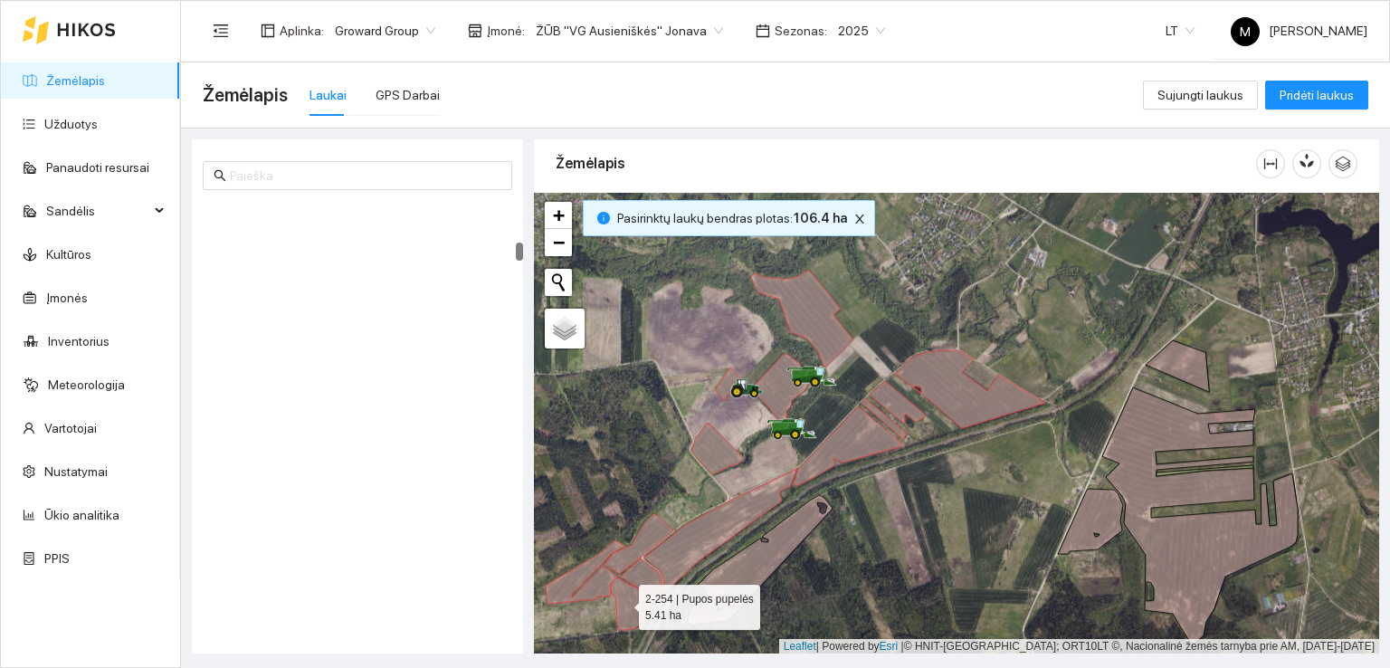
scroll to position [1075, 0]
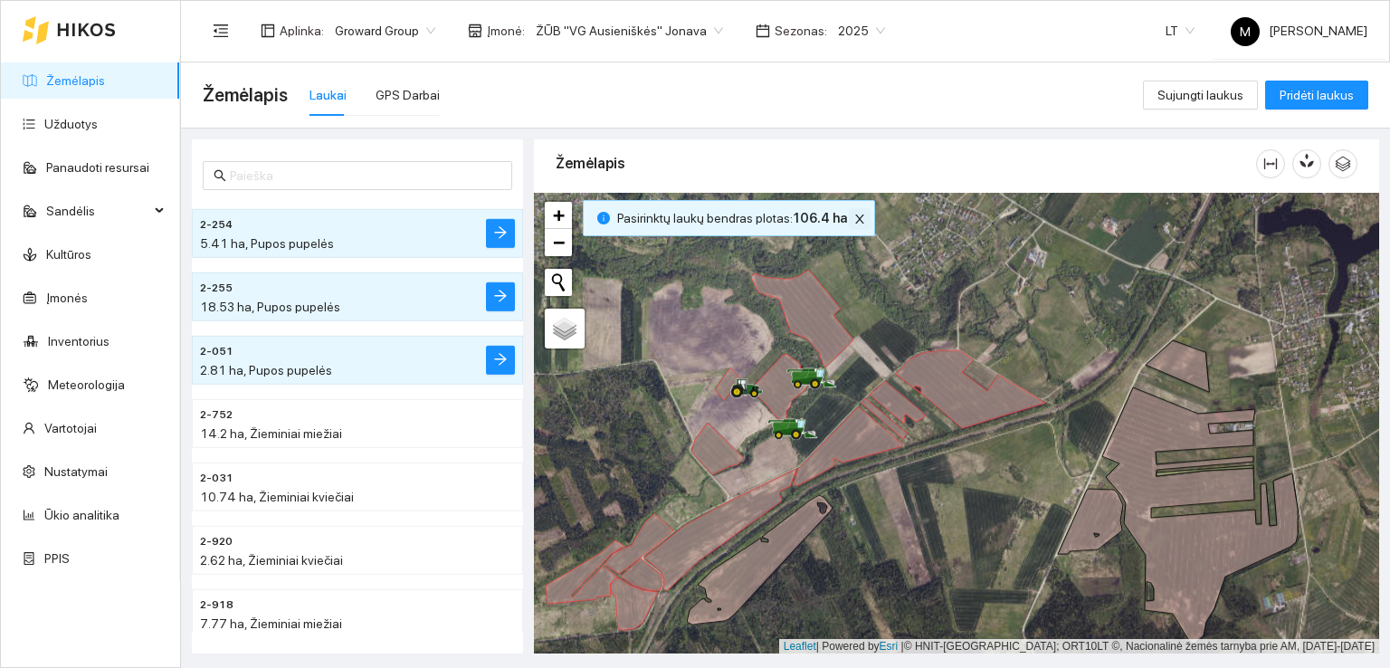
click at [855, 219] on icon "close" at bounding box center [859, 218] width 9 height 9
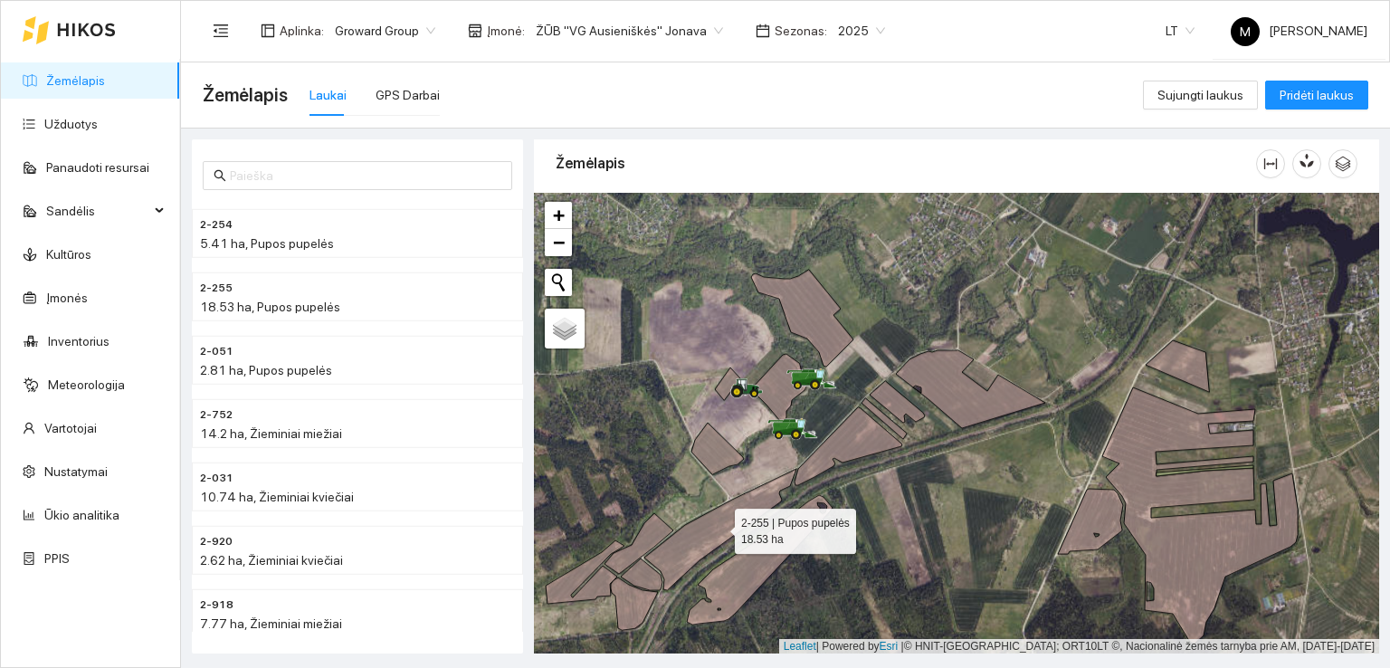
click at [718, 526] on icon at bounding box center [720, 529] width 152 height 121
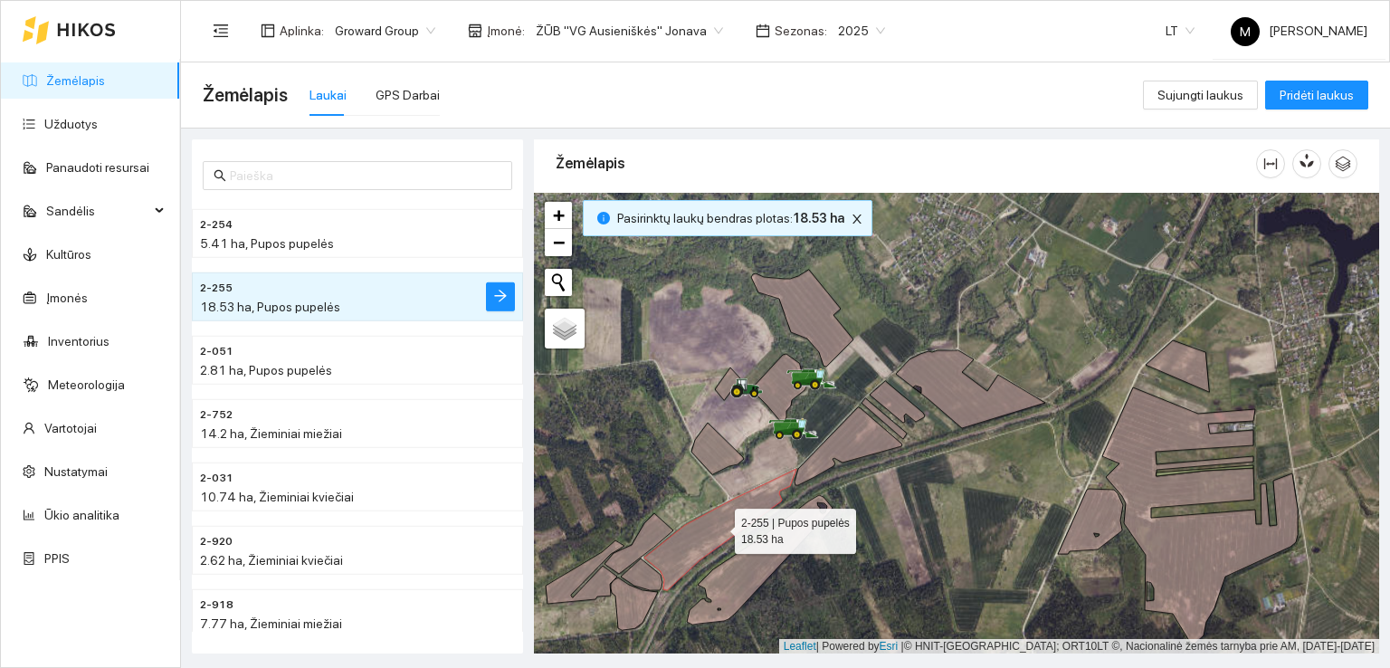
scroll to position [1139, 0]
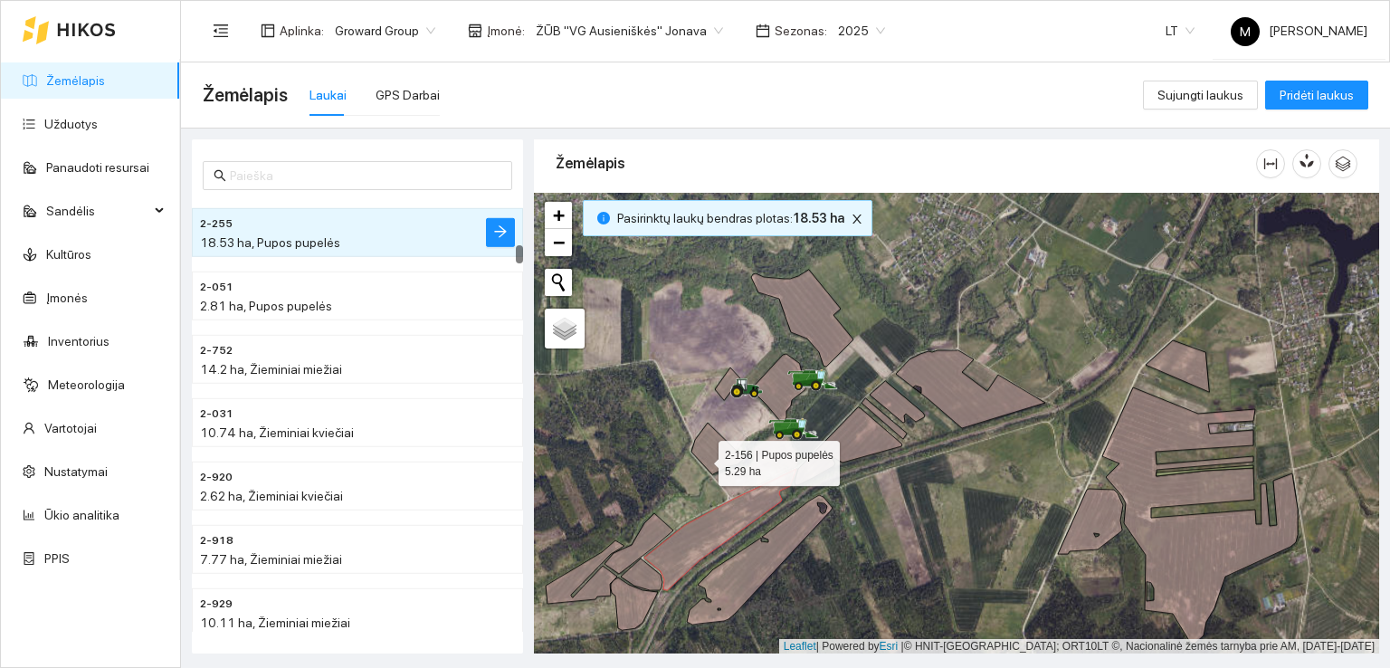
click at [704, 457] on icon at bounding box center [717, 449] width 52 height 52
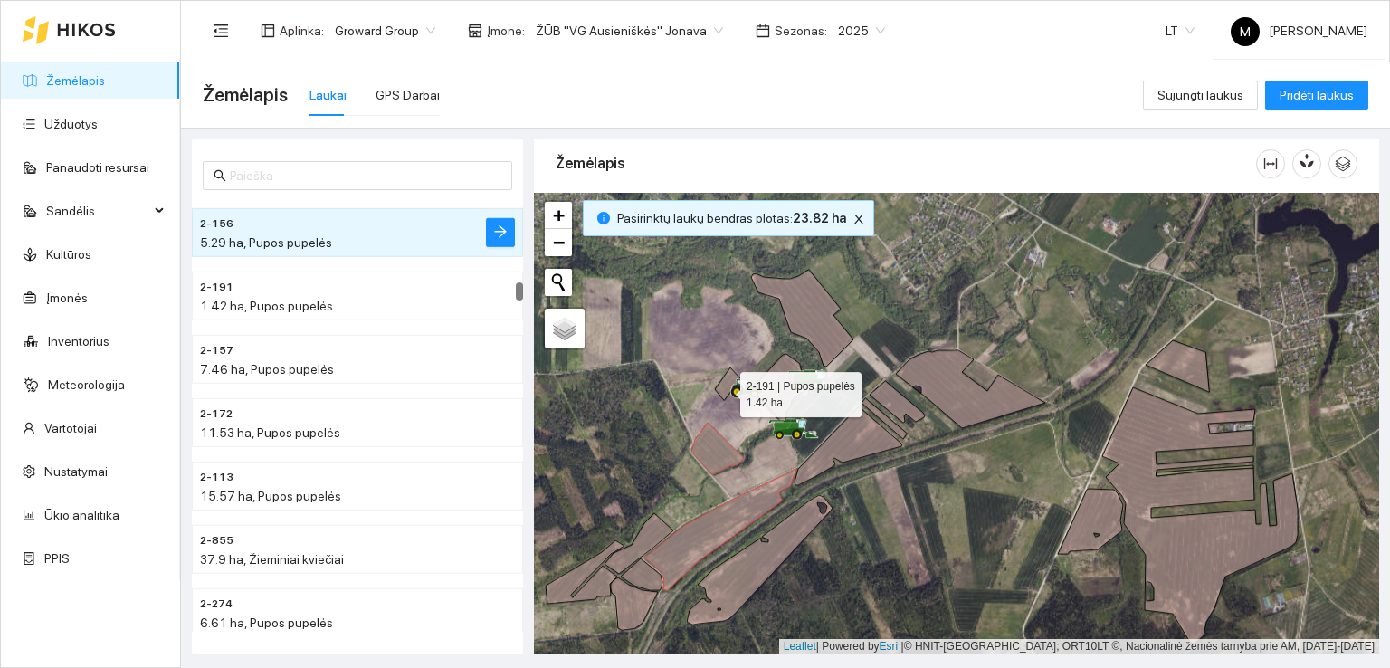
click at [724, 389] on icon at bounding box center [727, 383] width 25 height 33
click at [785, 389] on icon at bounding box center [779, 388] width 56 height 68
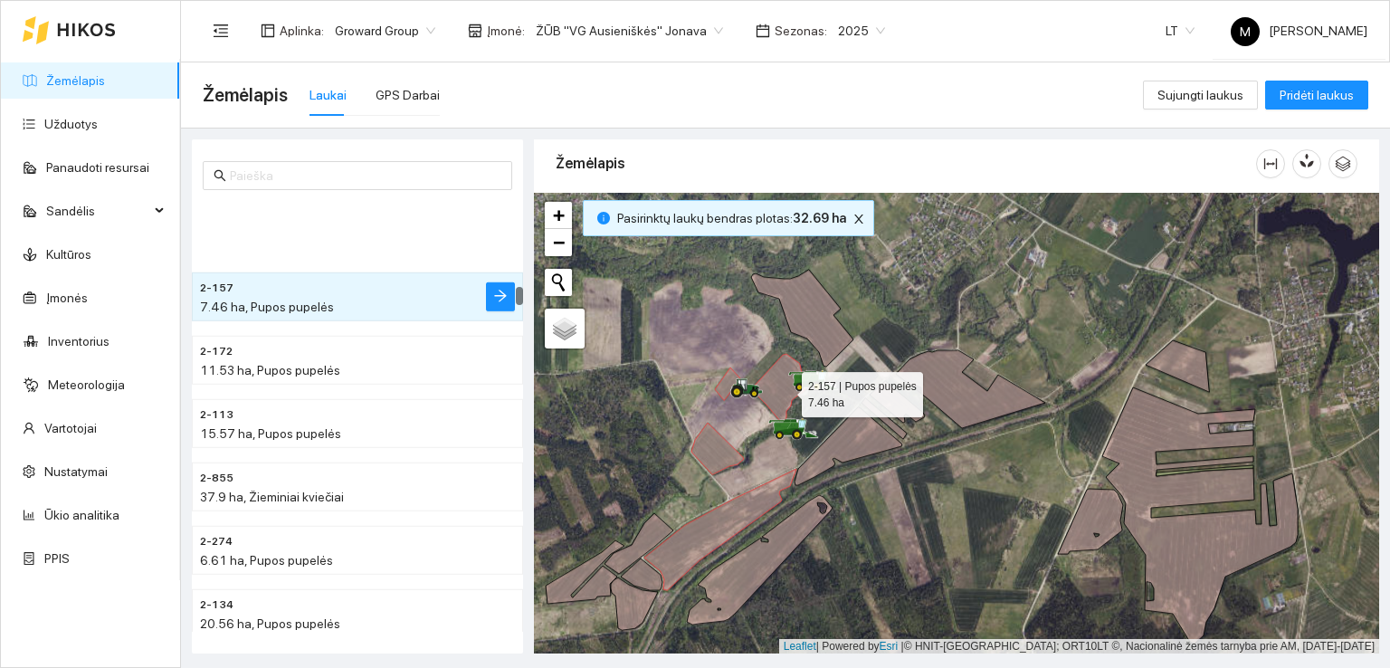
scroll to position [2215, 0]
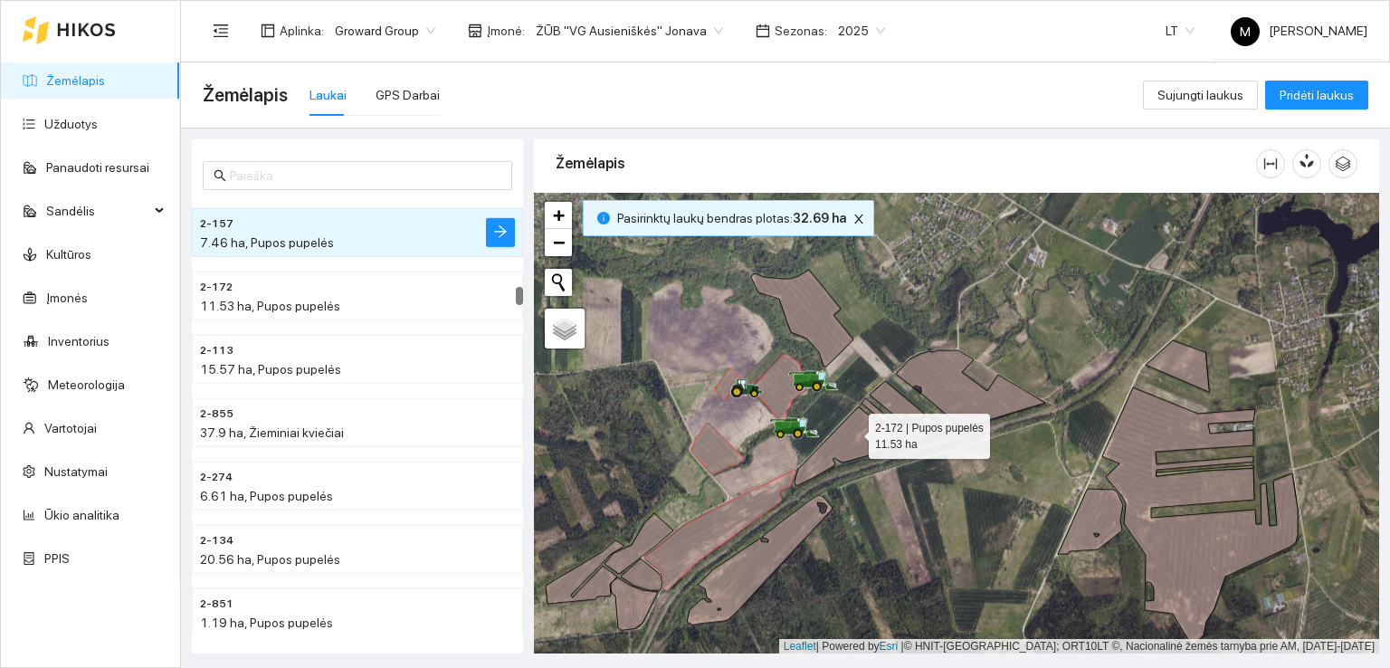
click at [852, 431] on icon at bounding box center [849, 446] width 108 height 78
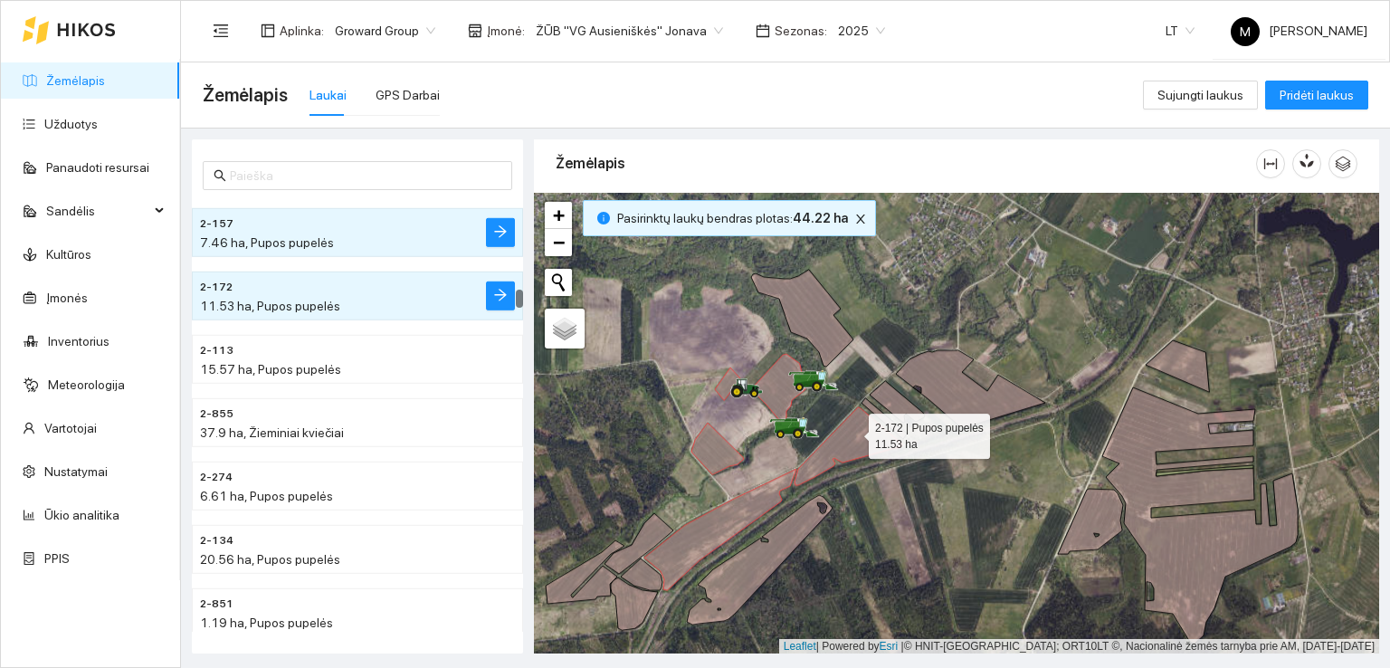
scroll to position [2278, 0]
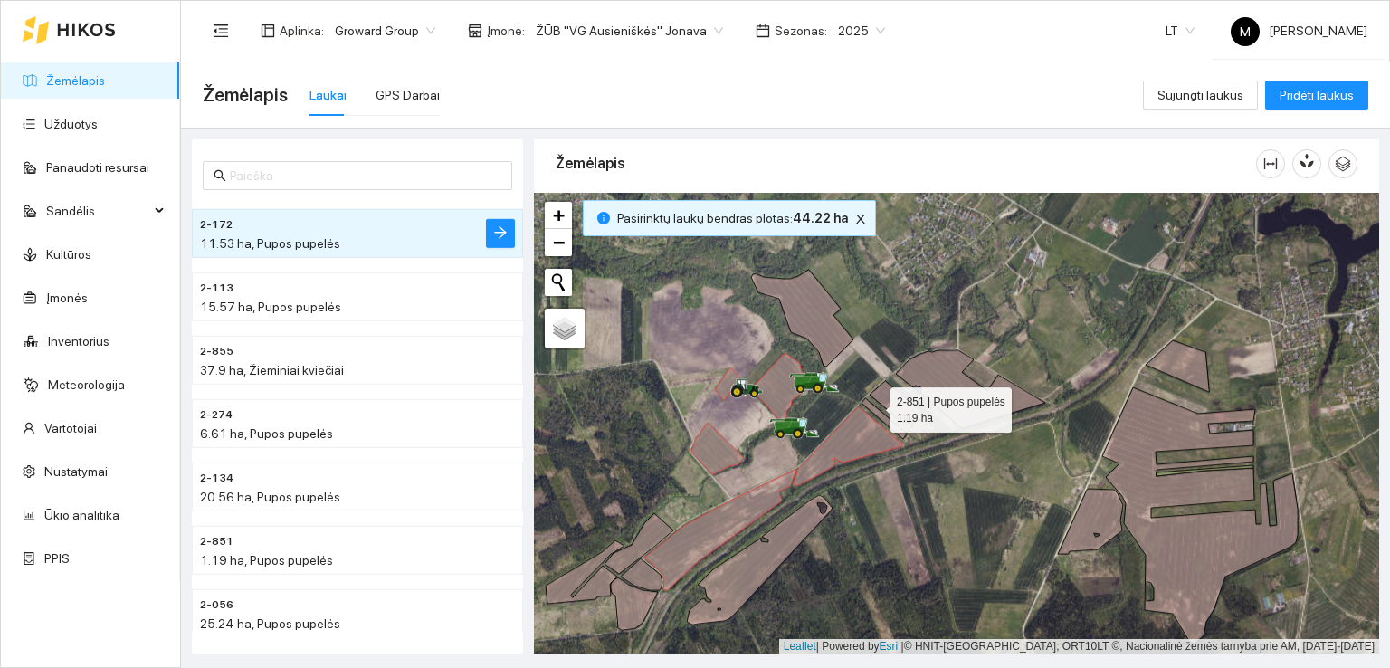
click at [874, 404] on icon at bounding box center [883, 418] width 45 height 41
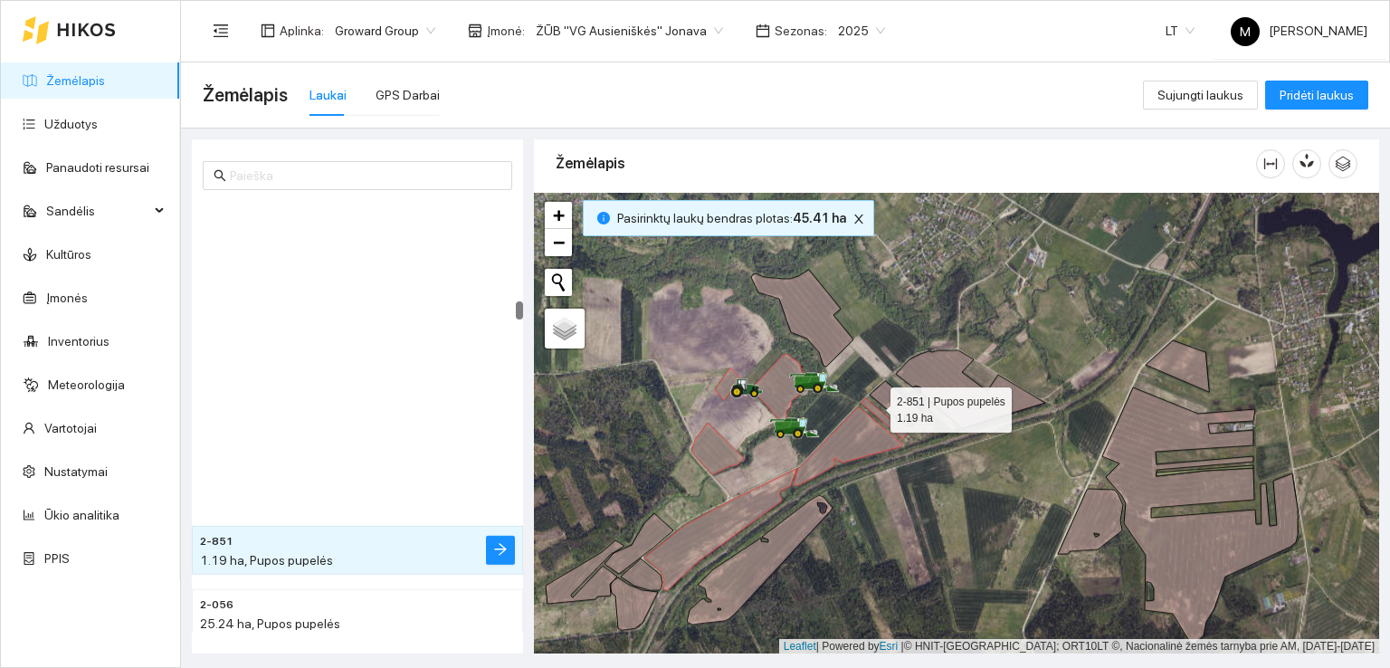
scroll to position [2595, 0]
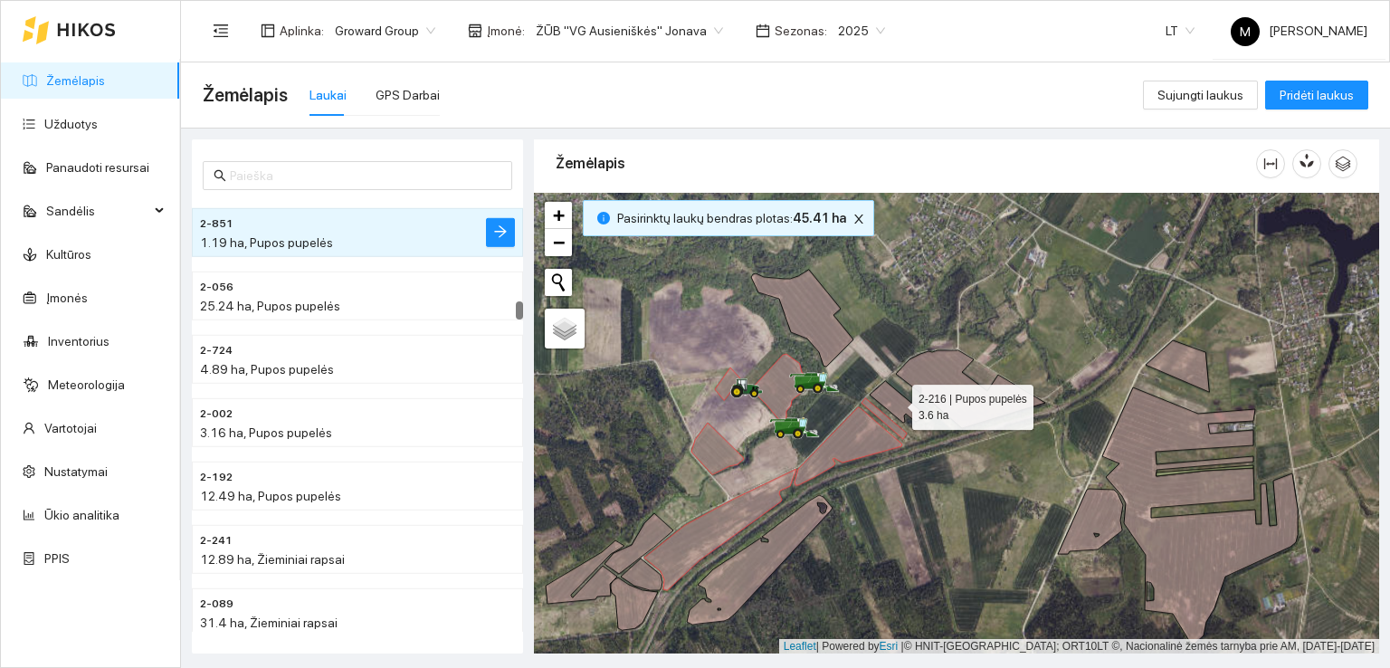
click at [894, 398] on icon at bounding box center [897, 402] width 55 height 42
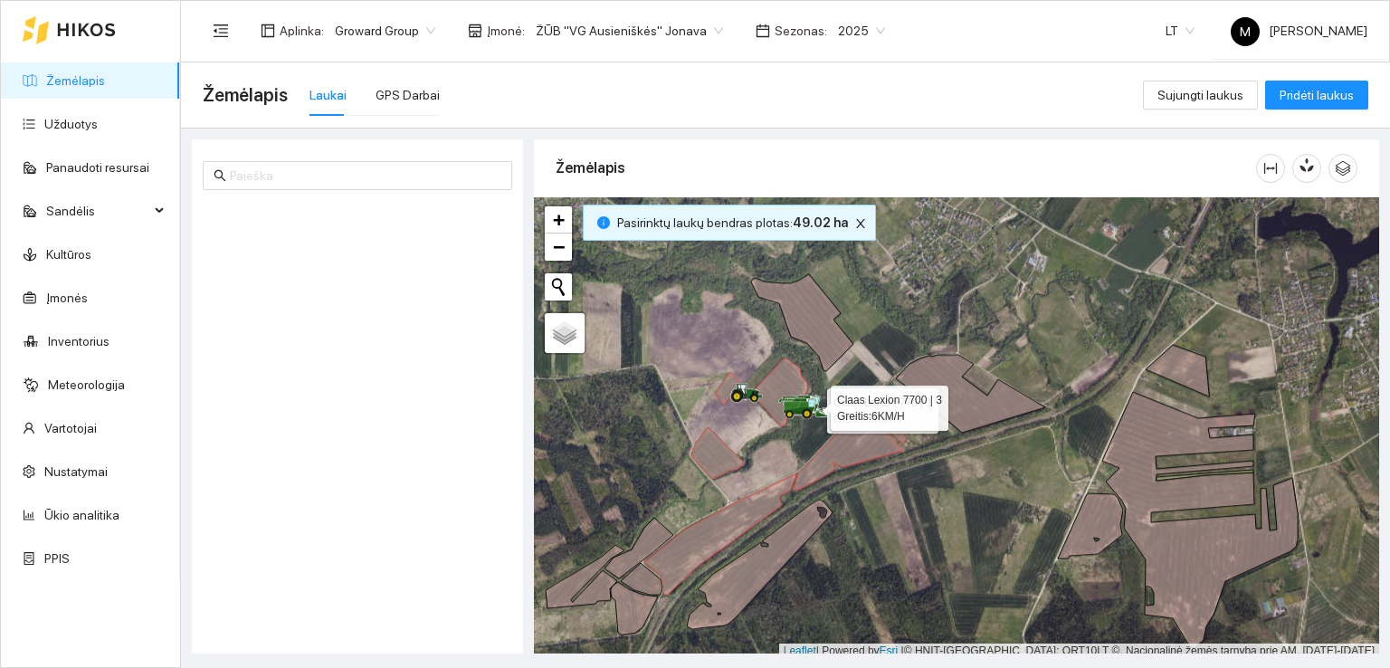
scroll to position [5, 0]
